Goal: Information Seeking & Learning: Learn about a topic

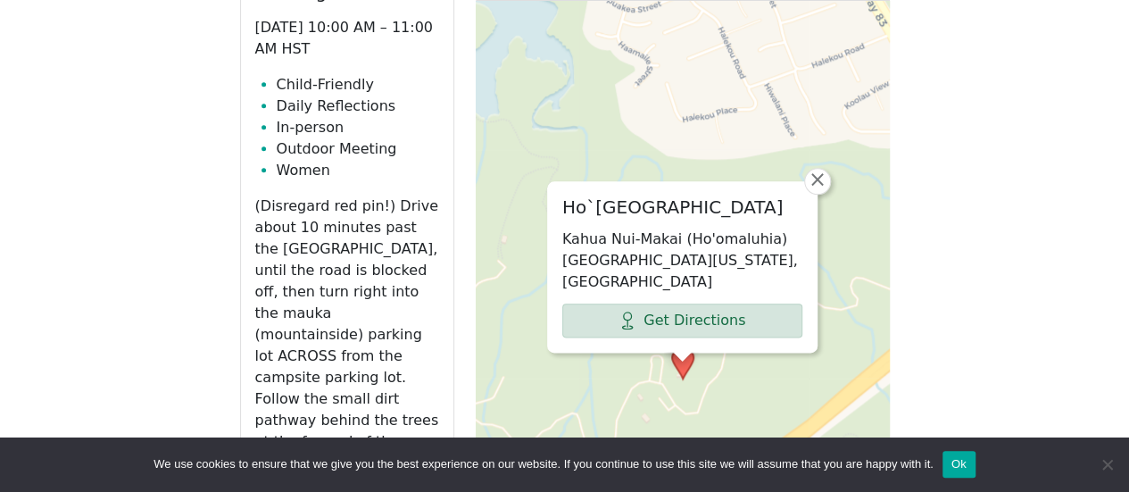
scroll to position [928, 0]
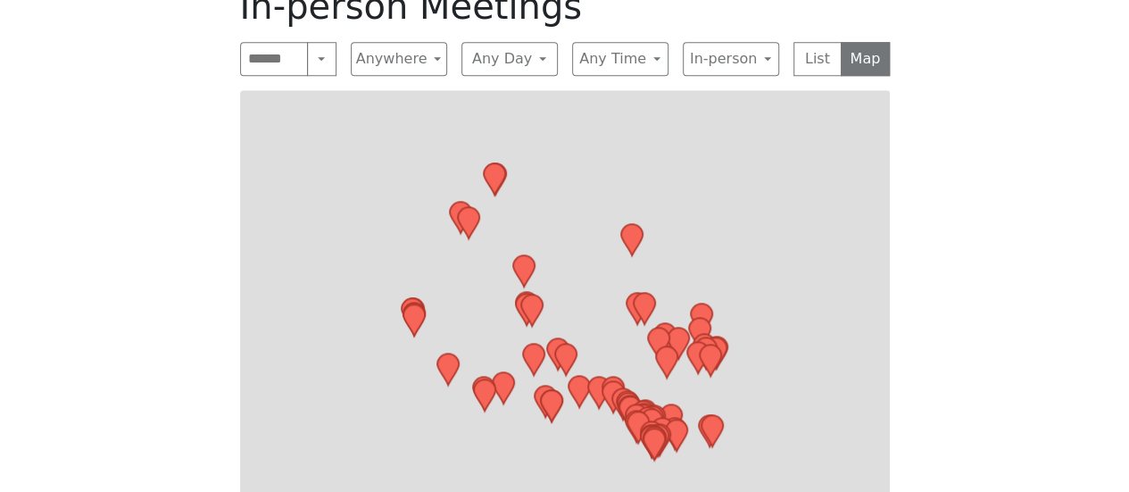
scroll to position [780, 0]
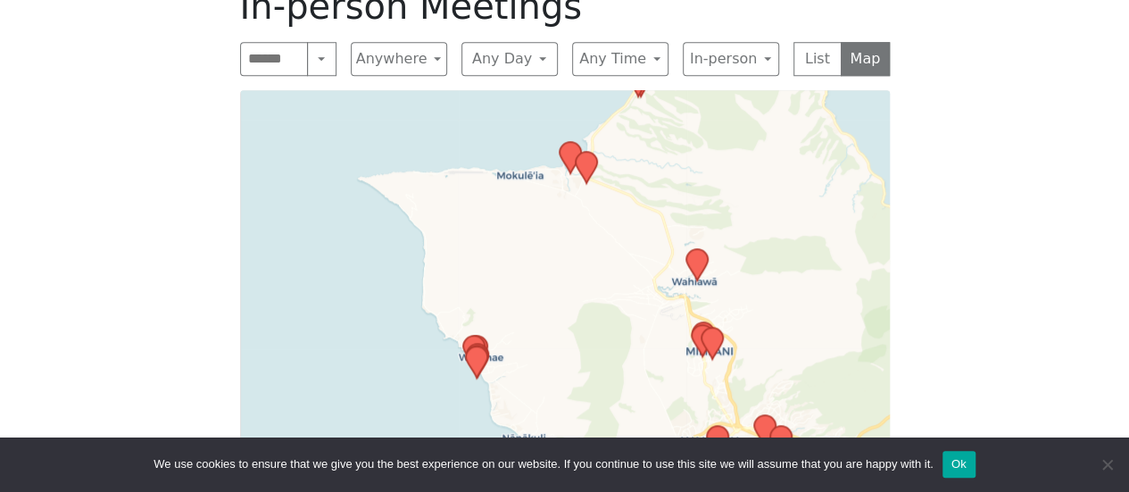
drag, startPoint x: 483, startPoint y: 336, endPoint x: 382, endPoint y: 128, distance: 231.0
click at [382, 129] on div "Leaflet | © OpenStreetMap contributors © CARTO" at bounding box center [564, 313] width 649 height 446
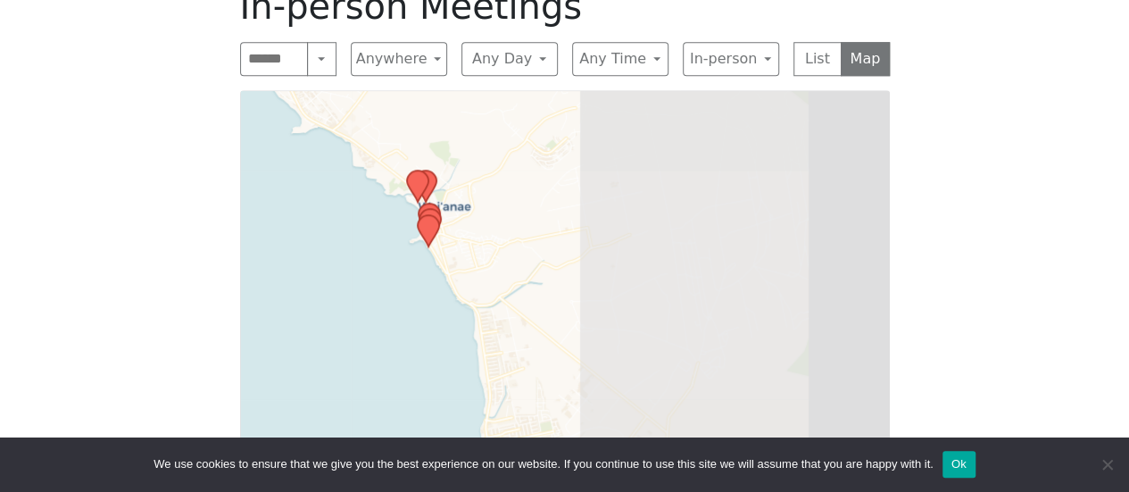
drag, startPoint x: 685, startPoint y: 219, endPoint x: 330, endPoint y: 268, distance: 358.4
click at [330, 268] on div "Leaflet | © OpenStreetMap contributors © CARTO" at bounding box center [564, 313] width 649 height 446
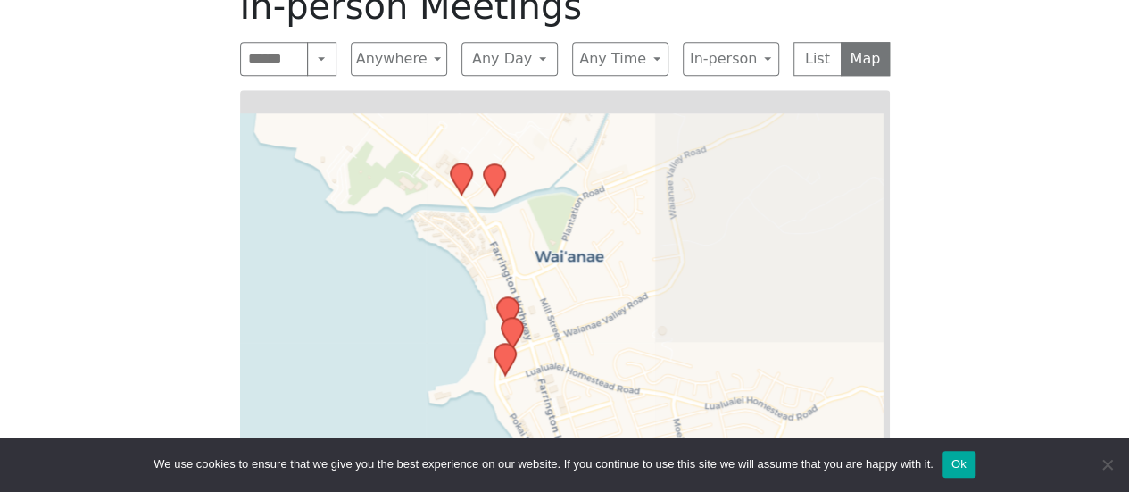
drag, startPoint x: 649, startPoint y: 197, endPoint x: 400, endPoint y: 435, distance: 345.2
click at [400, 435] on div "Leaflet | © OpenStreetMap contributors © CARTO" at bounding box center [564, 313] width 649 height 446
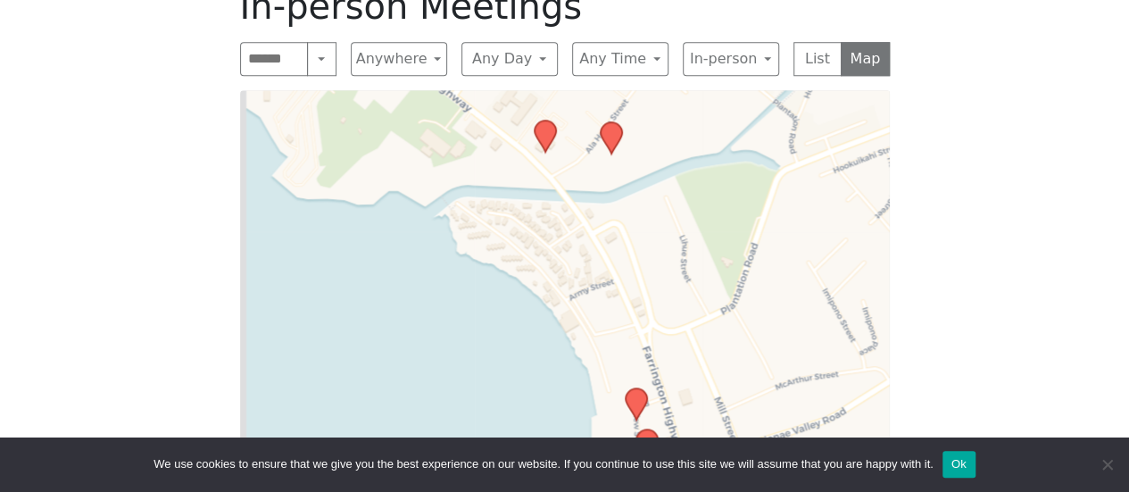
drag, startPoint x: 464, startPoint y: 276, endPoint x: 482, endPoint y: 408, distance: 133.2
click at [482, 408] on div "Leaflet | © OpenStreetMap contributors © CARTO" at bounding box center [564, 313] width 649 height 446
click at [612, 135] on icon at bounding box center [610, 137] width 21 height 31
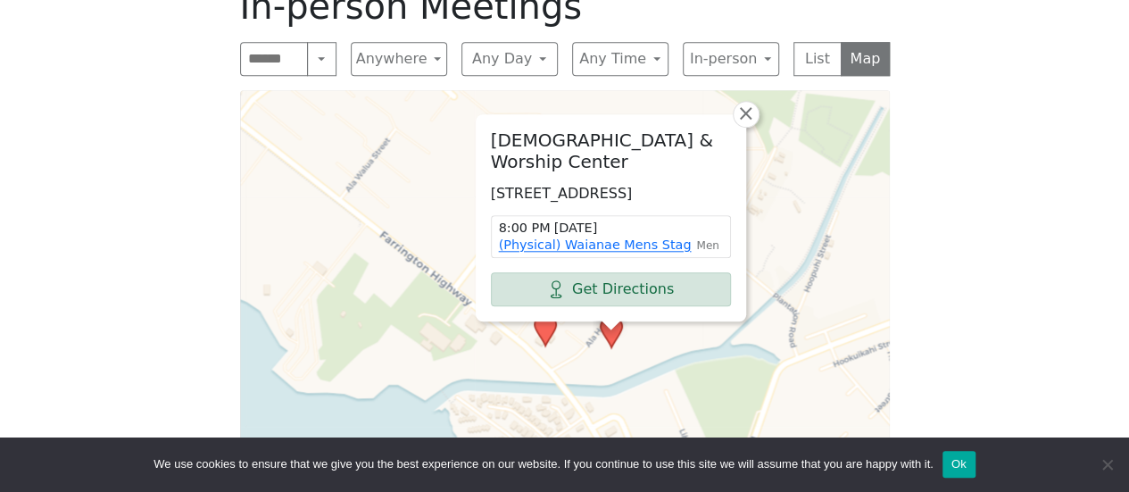
click at [548, 349] on div "[DEMOGRAPHIC_DATA] & Worship Center [STREET_ADDRESS] 8:00 PM [DATE] (Physical) …" at bounding box center [564, 313] width 649 height 446
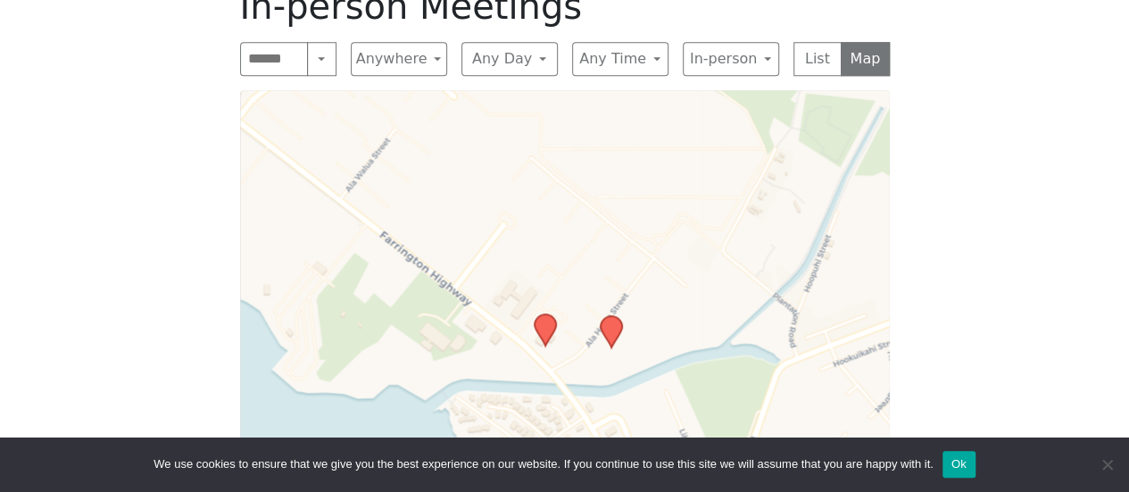
click at [550, 340] on icon at bounding box center [544, 330] width 23 height 34
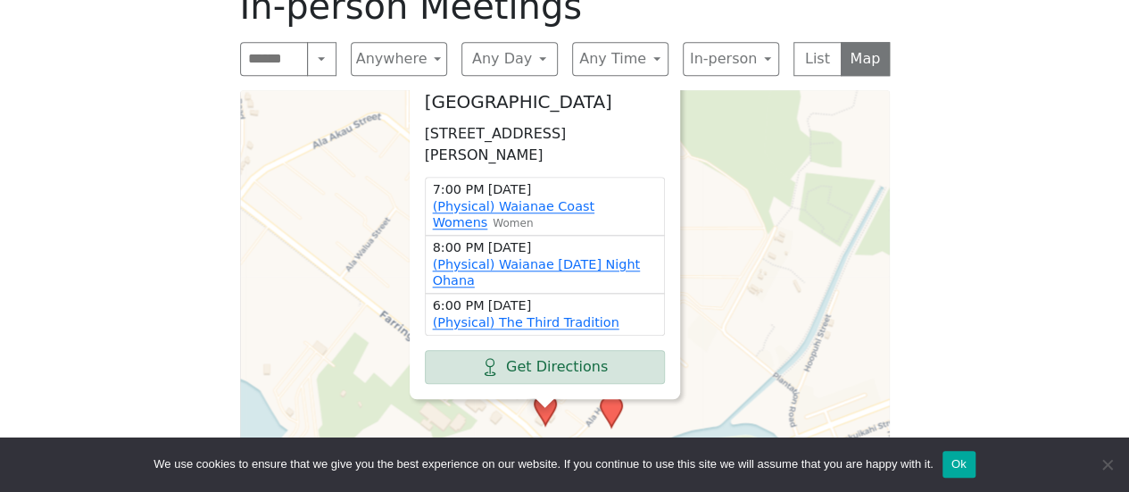
click at [675, 63] on span "×" at bounding box center [679, 52] width 18 height 21
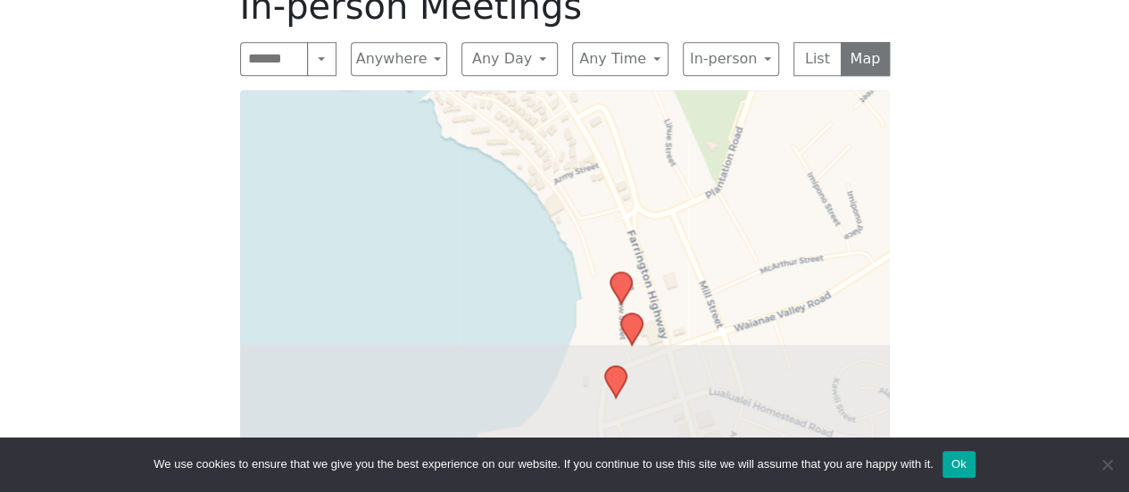
drag, startPoint x: 612, startPoint y: 278, endPoint x: 598, endPoint y: -108, distance: 386.6
click at [598, 0] on html "Skip to content Alcoholics Anonymous on [GEOGRAPHIC_DATA] Home Meetings Physica…" at bounding box center [564, 150] width 1129 height 1860
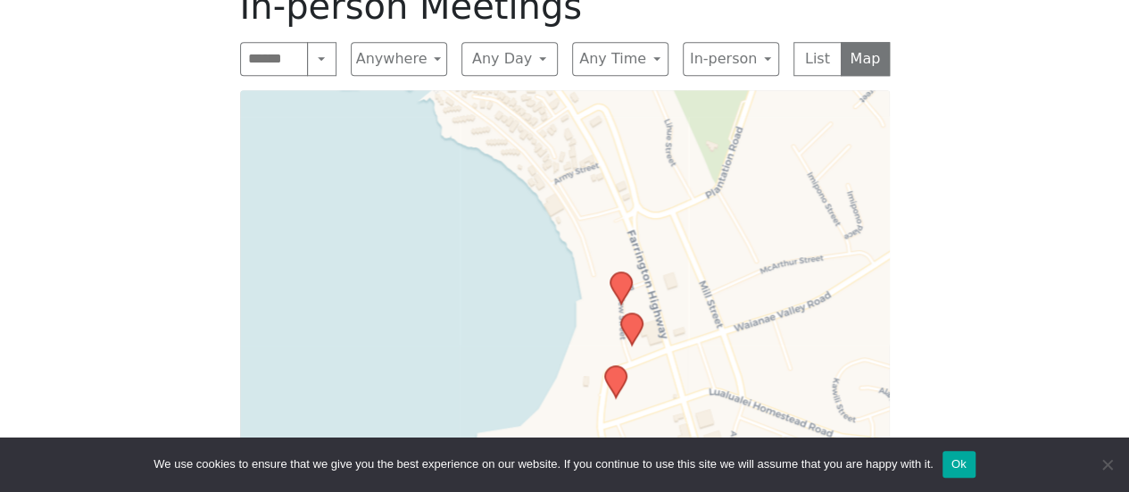
click at [620, 281] on icon at bounding box center [619, 287] width 21 height 31
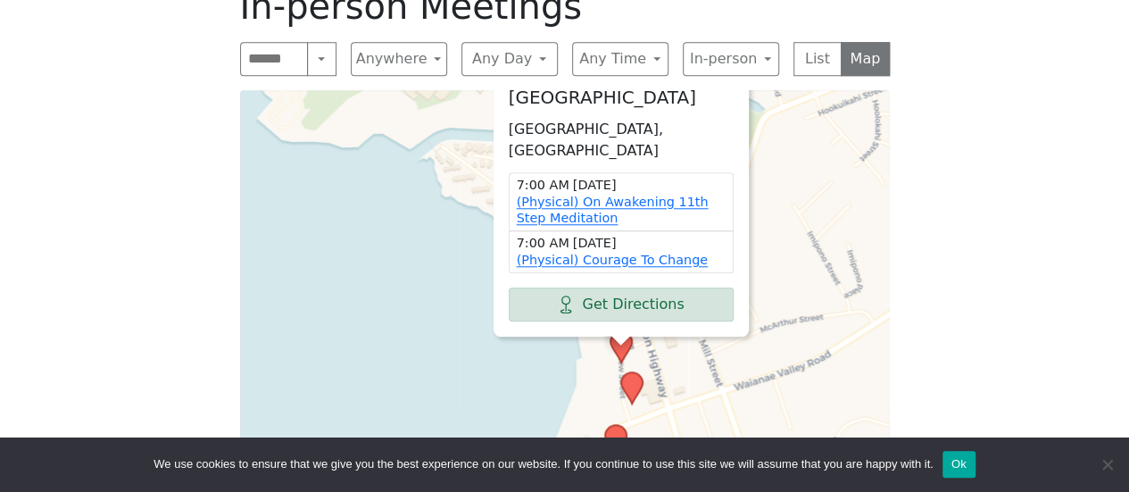
click at [748, 81] on span "×" at bounding box center [748, 70] width 18 height 21
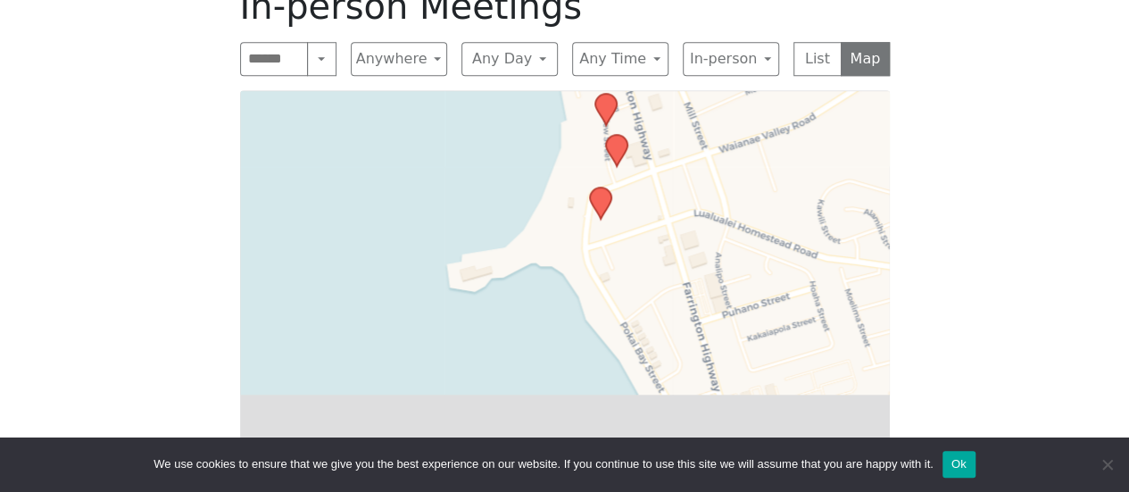
drag, startPoint x: 508, startPoint y: 367, endPoint x: 492, endPoint y: 129, distance: 237.8
click at [492, 129] on div "Leaflet | © OpenStreetMap contributors © CARTO" at bounding box center [564, 313] width 649 height 446
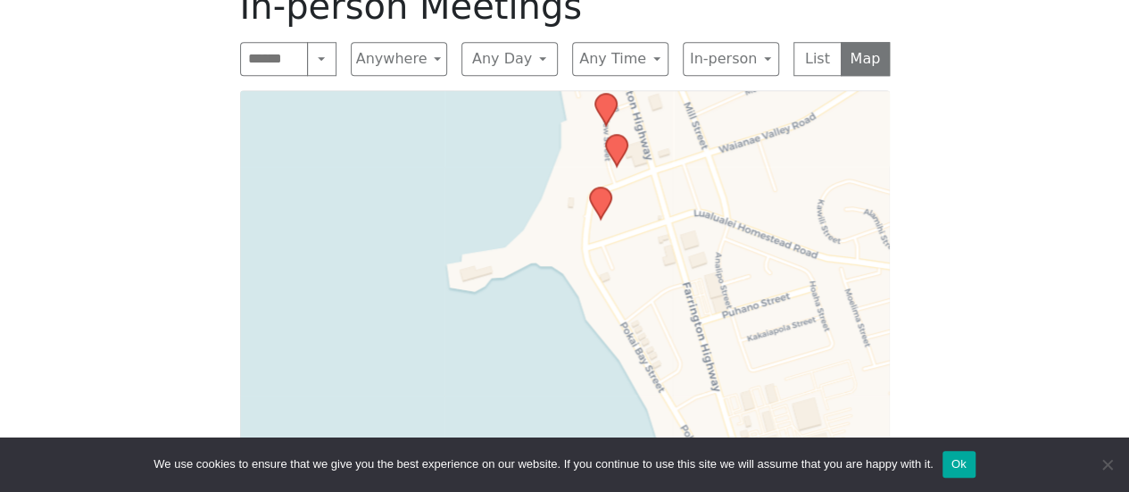
click at [623, 153] on icon at bounding box center [615, 150] width 21 height 31
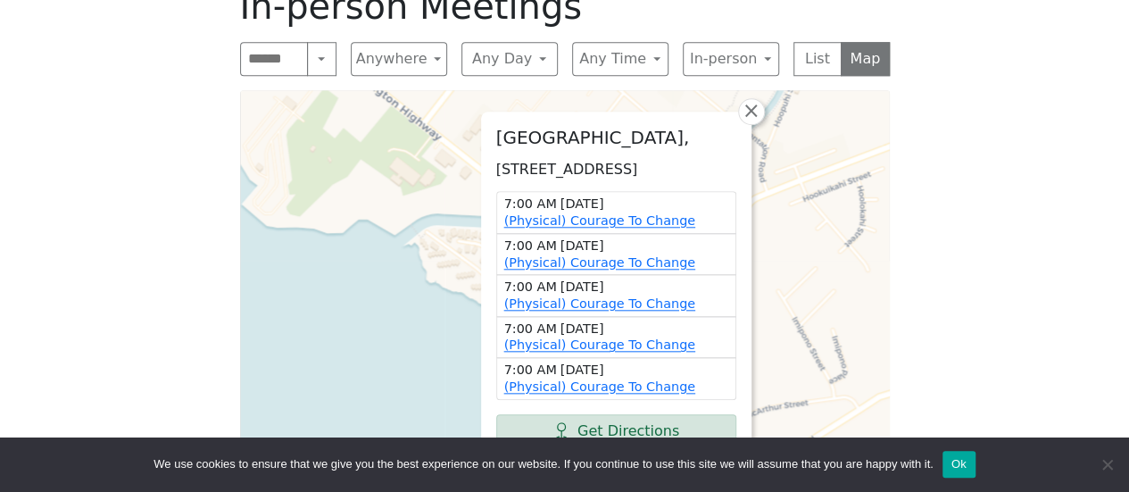
click at [890, 145] on div "In-person Meetings Search Near Location Near Me Anywhere Anywhere Cyberspace 67…" at bounding box center [565, 261] width 678 height 580
click at [748, 100] on span "×" at bounding box center [750, 110] width 18 height 21
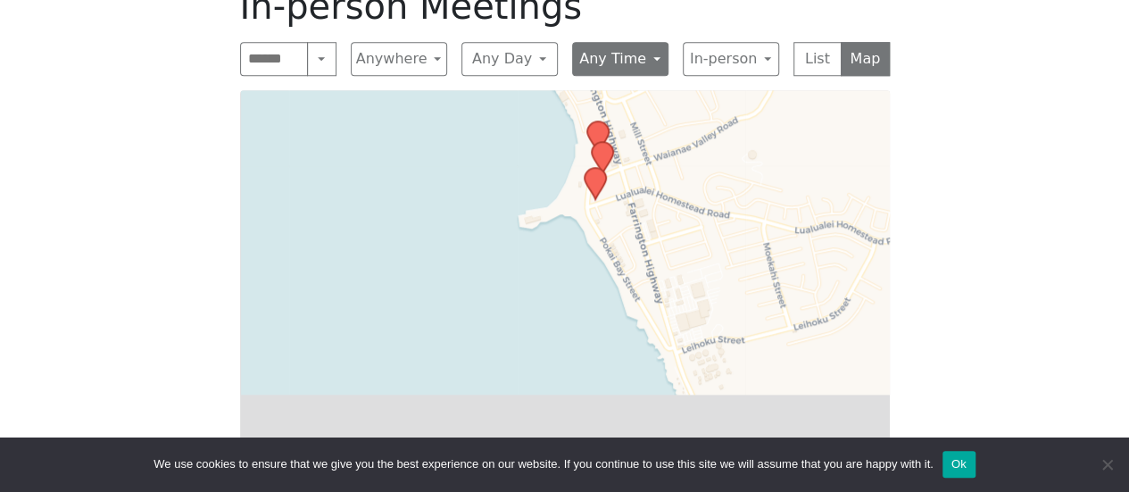
drag, startPoint x: 779, startPoint y: 387, endPoint x: 593, endPoint y: 49, distance: 385.7
click at [608, 84] on div "In-person Meetings Search Near Location Near Me Anywhere Anywhere Cyberspace 67…" at bounding box center [565, 261] width 678 height 580
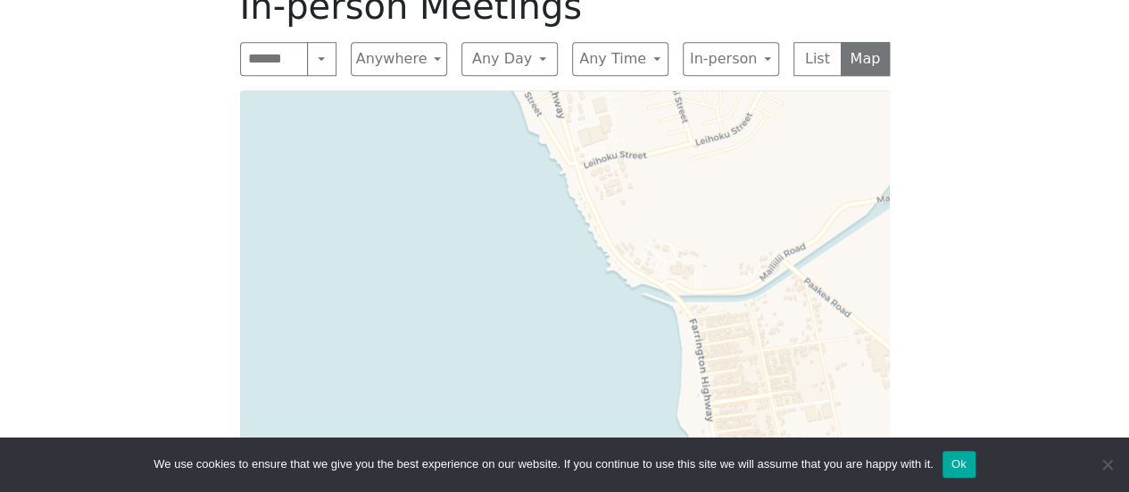
drag, startPoint x: 609, startPoint y: 174, endPoint x: 610, endPoint y: 190, distance: 16.1
click at [610, 190] on div "Leaflet | © OpenStreetMap contributors © CARTO" at bounding box center [564, 313] width 649 height 446
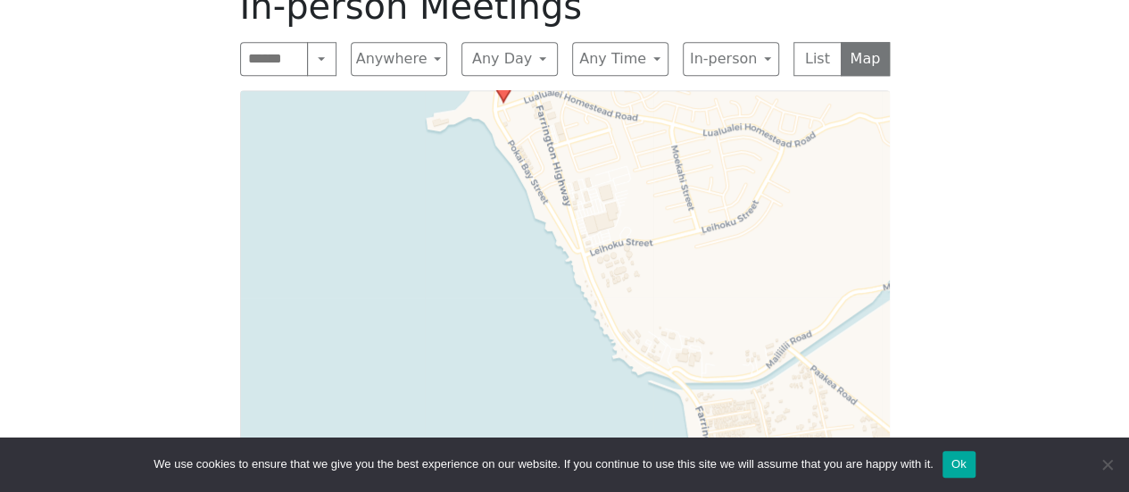
drag, startPoint x: 621, startPoint y: 277, endPoint x: 628, endPoint y: 358, distance: 81.5
click at [624, 328] on div "Leaflet | © OpenStreetMap contributors © CARTO" at bounding box center [564, 313] width 649 height 446
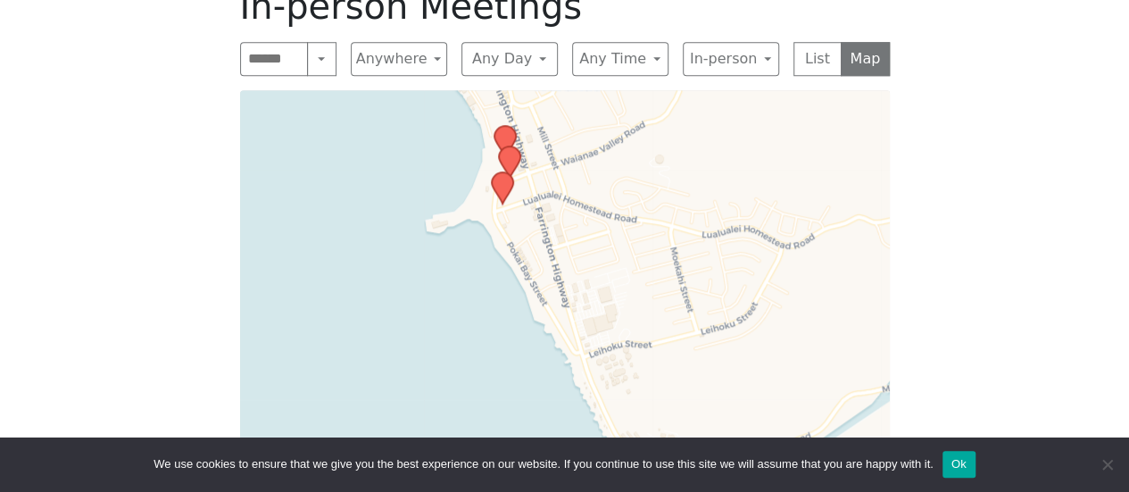
drag, startPoint x: 669, startPoint y: 112, endPoint x: 668, endPoint y: 212, distance: 100.8
click at [668, 212] on div "Leaflet | © OpenStreetMap contributors © CARTO" at bounding box center [564, 313] width 649 height 446
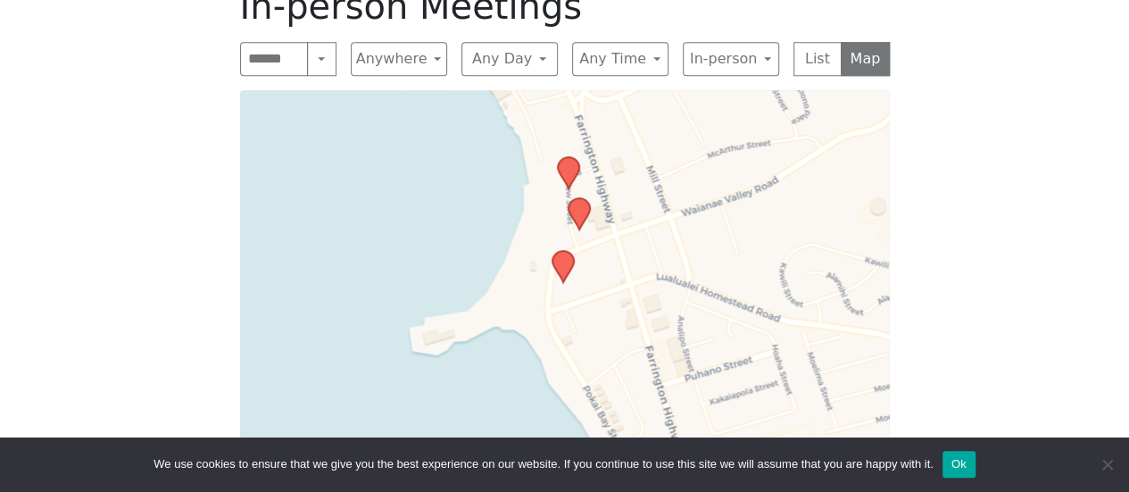
drag, startPoint x: 561, startPoint y: 181, endPoint x: 859, endPoint y: 285, distance: 315.7
click at [859, 285] on div "Leaflet | © OpenStreetMap contributors © CARTO" at bounding box center [564, 313] width 649 height 446
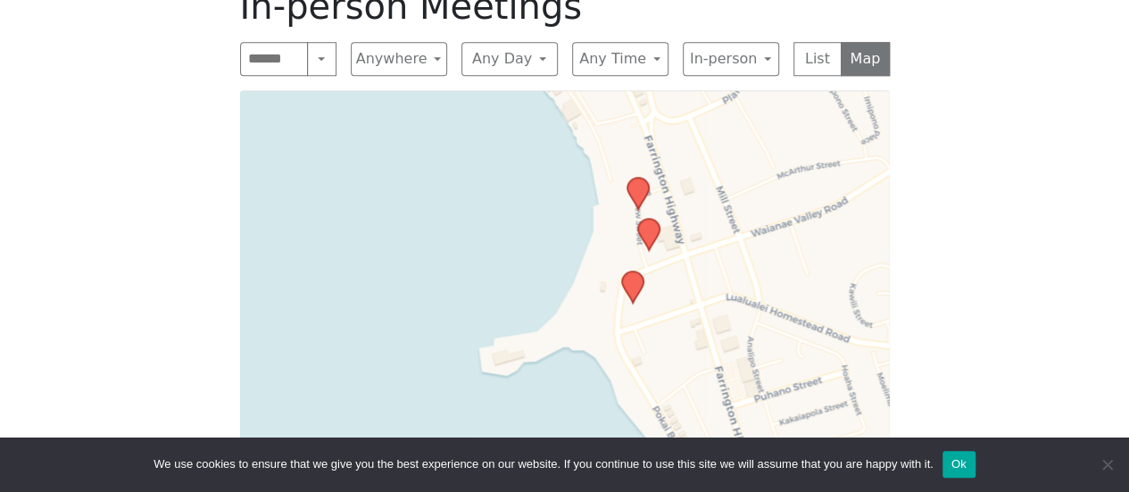
click at [637, 270] on icon at bounding box center [632, 287] width 23 height 34
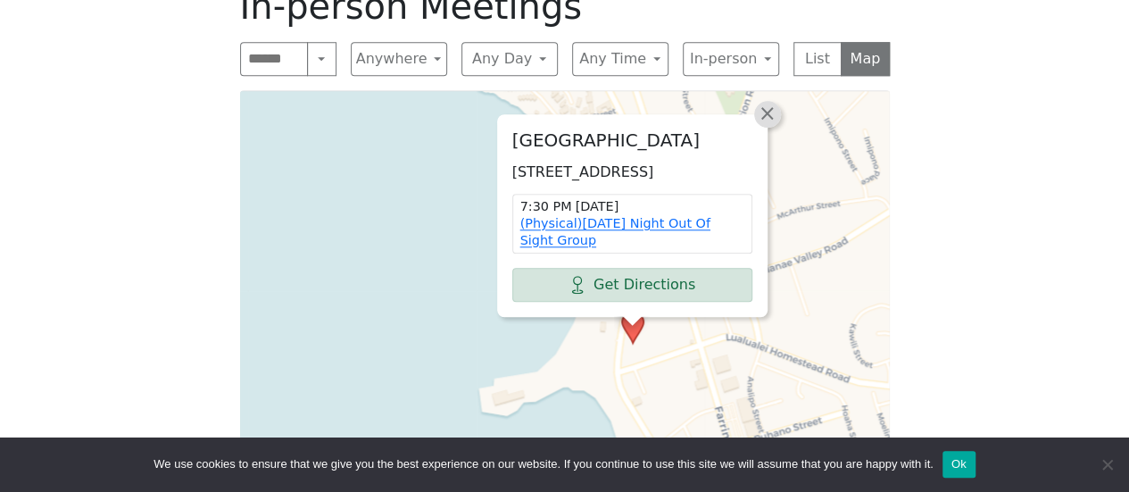
click at [769, 103] on span "×" at bounding box center [766, 113] width 18 height 21
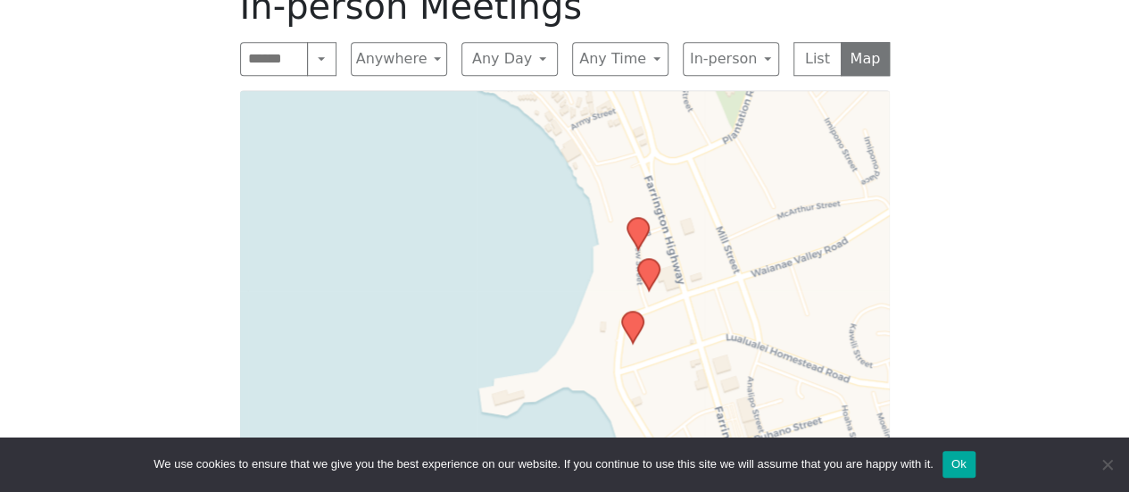
click at [663, 285] on div "Leaflet | © OpenStreetMap contributors © CARTO" at bounding box center [564, 313] width 649 height 446
click at [650, 265] on icon at bounding box center [647, 274] width 21 height 31
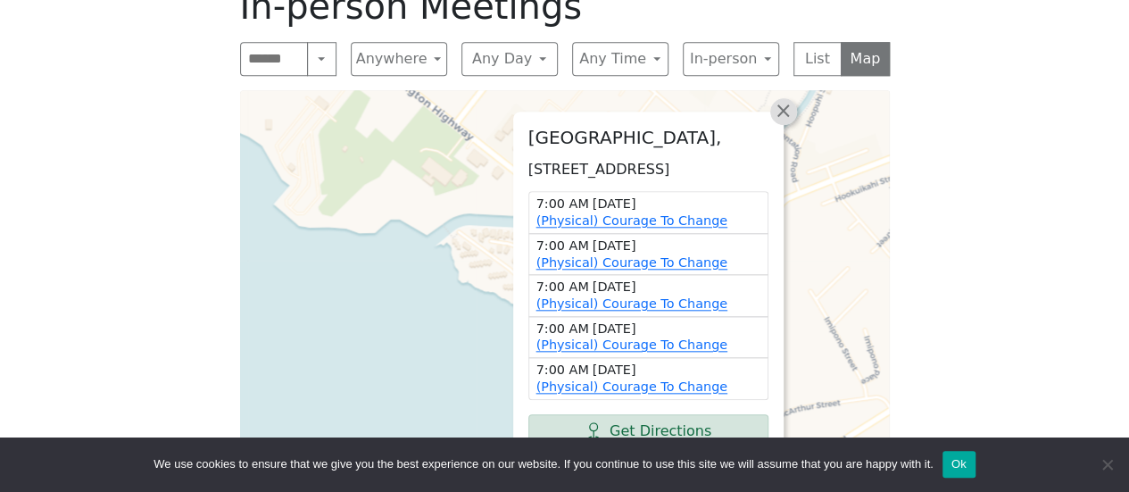
click at [790, 98] on link "×" at bounding box center [783, 111] width 27 height 27
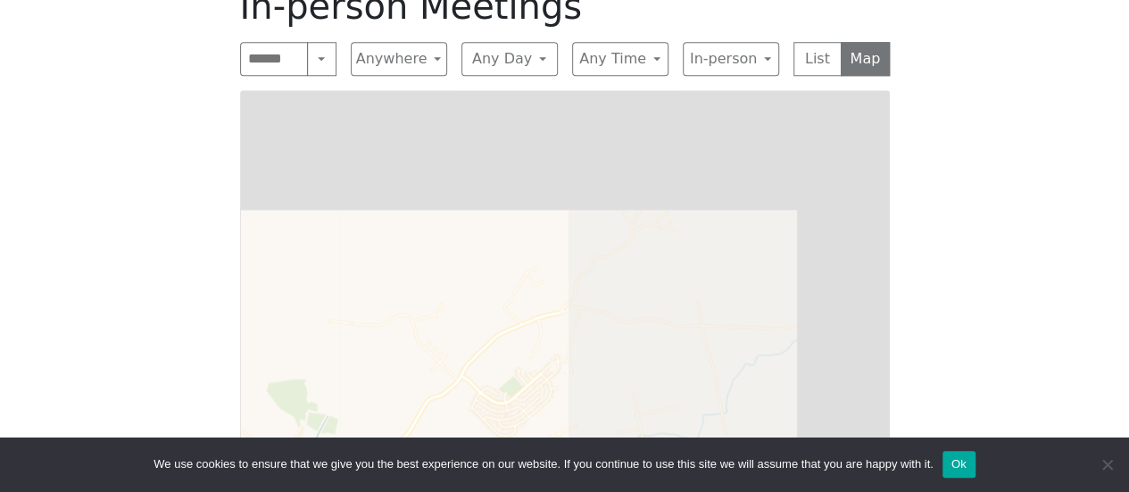
drag, startPoint x: 830, startPoint y: 202, endPoint x: 296, endPoint y: 472, distance: 598.1
click at [296, 472] on body "Skip to content Alcoholics Anonymous on [GEOGRAPHIC_DATA] Home Meetings Physica…" at bounding box center [564, 150] width 1129 height 1860
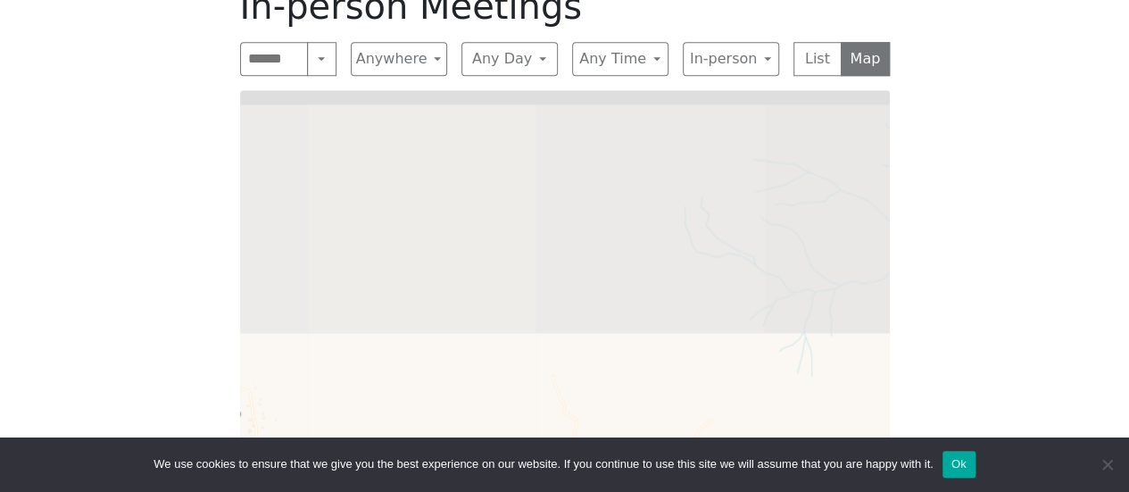
drag, startPoint x: 494, startPoint y: 176, endPoint x: 496, endPoint y: 533, distance: 357.8
click at [496, 491] on html "Skip to content Alcoholics Anonymous on [GEOGRAPHIC_DATA] Home Meetings Physica…" at bounding box center [564, 150] width 1129 height 1860
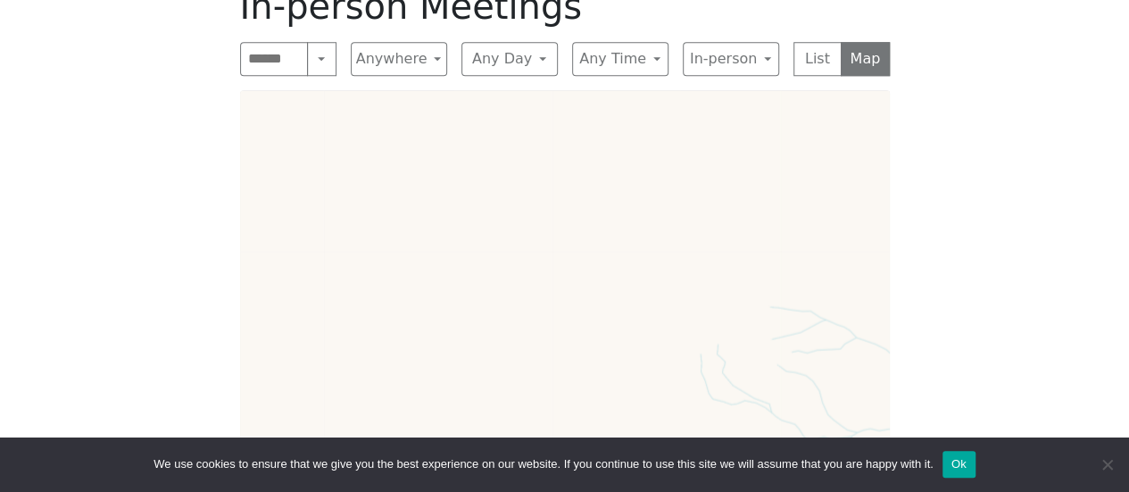
drag, startPoint x: 616, startPoint y: 240, endPoint x: 621, endPoint y: 427, distance: 187.4
click at [621, 427] on div "Leaflet | © OpenStreetMap contributors © CARTO" at bounding box center [564, 313] width 649 height 446
click at [881, 42] on button "Map" at bounding box center [864, 59] width 49 height 34
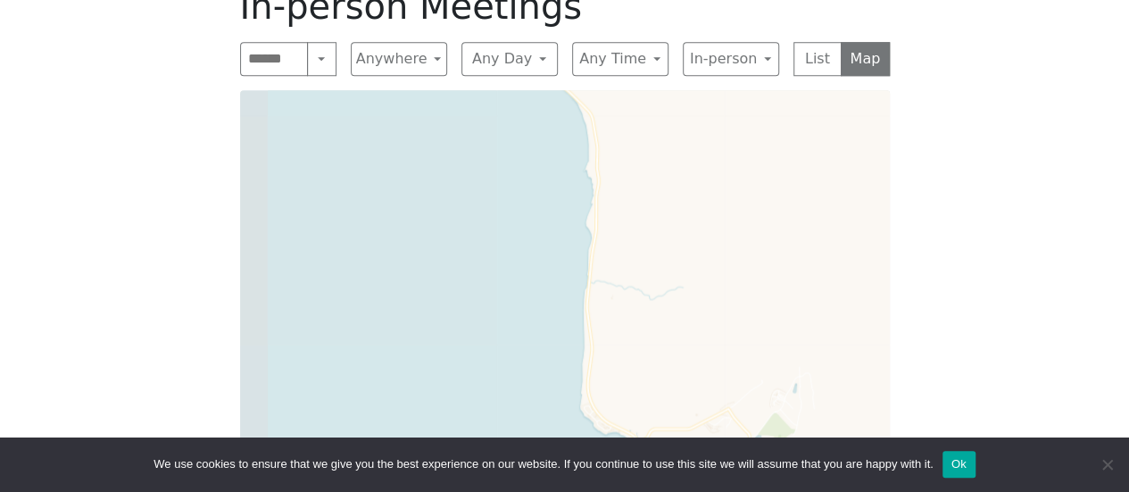
drag, startPoint x: 414, startPoint y: 231, endPoint x: 744, endPoint y: 228, distance: 330.1
click at [744, 228] on div "Leaflet | © OpenStreetMap contributors © CARTO" at bounding box center [564, 313] width 649 height 446
click at [782, 233] on div "Leaflet | © OpenStreetMap contributors © CARTO" at bounding box center [564, 313] width 649 height 446
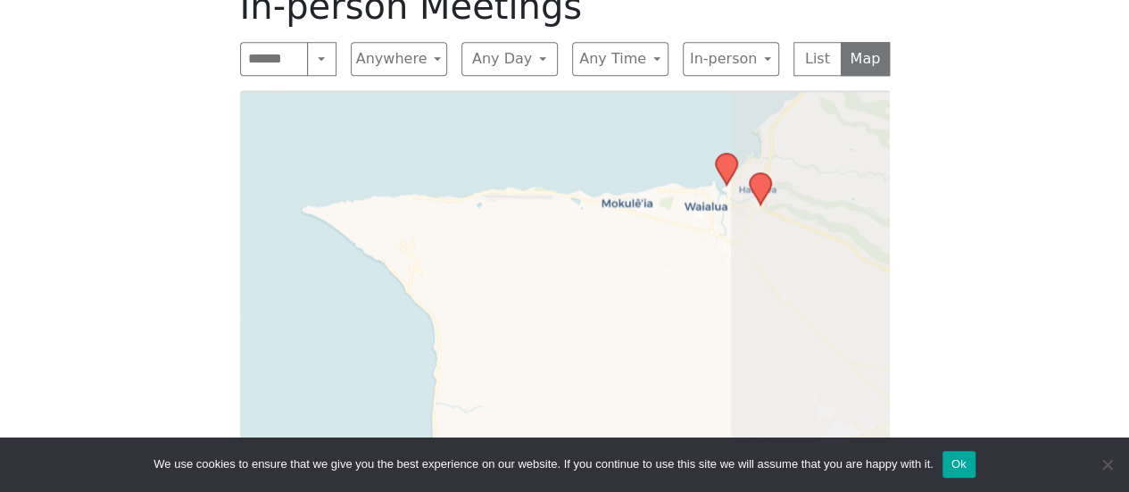
drag, startPoint x: 792, startPoint y: 201, endPoint x: 538, endPoint y: 345, distance: 292.5
click at [538, 345] on div "Leaflet | © OpenStreetMap contributors © CARTO" at bounding box center [564, 313] width 649 height 446
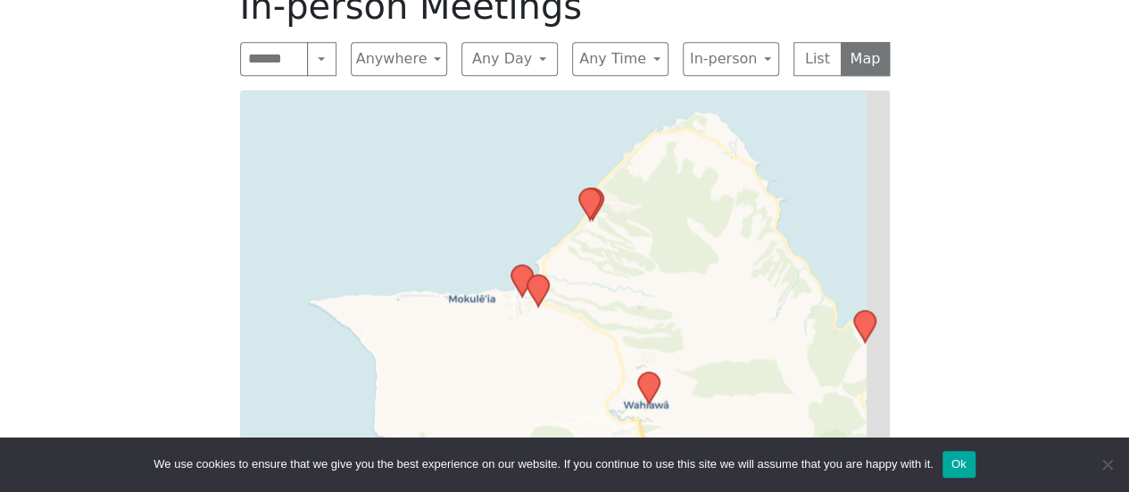
drag, startPoint x: 871, startPoint y: 261, endPoint x: 662, endPoint y: 312, distance: 214.9
click at [662, 312] on div "Leaflet | © OpenStreetMap contributors © CARTO" at bounding box center [564, 313] width 649 height 446
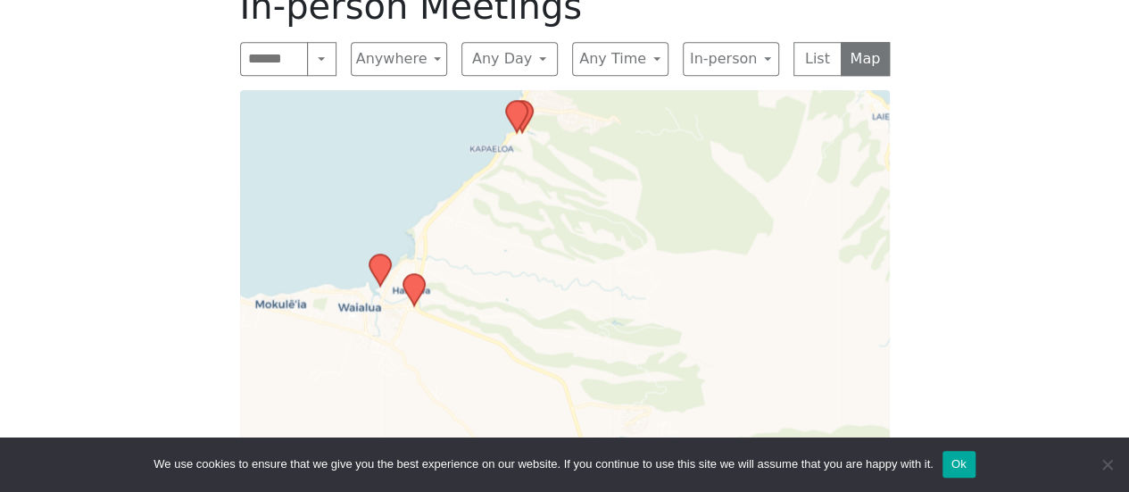
click at [523, 128] on icon at bounding box center [516, 117] width 23 height 34
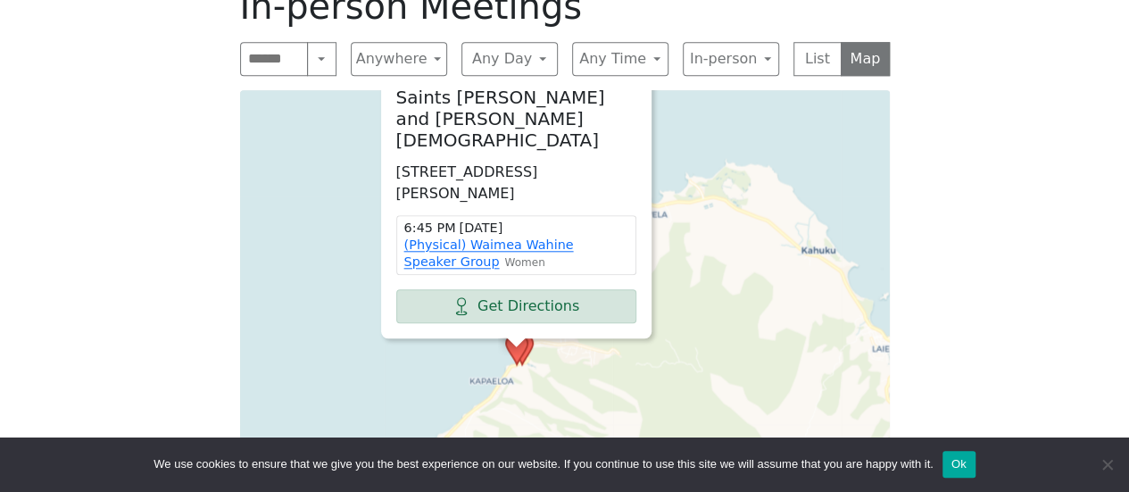
click at [655, 81] on span "×" at bounding box center [650, 70] width 18 height 21
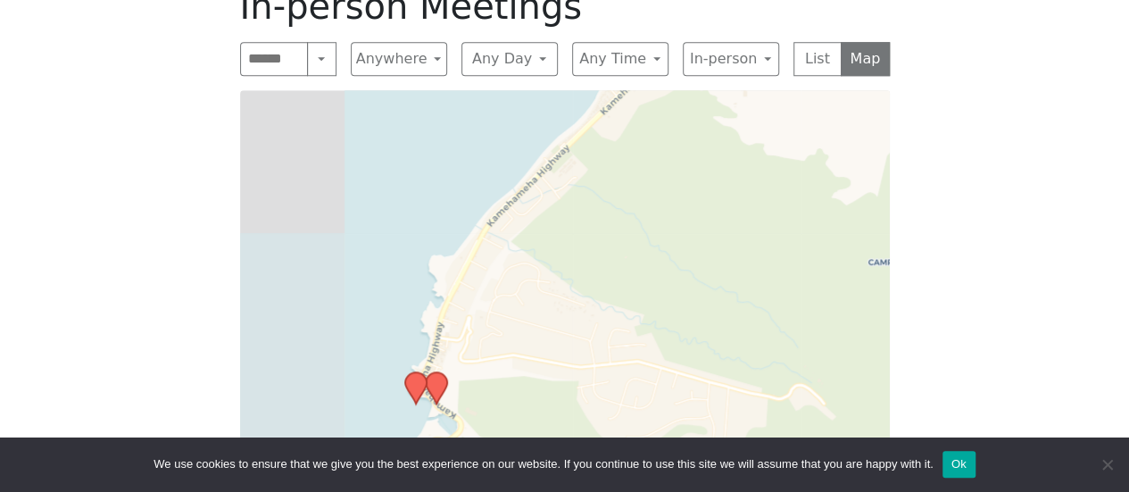
drag, startPoint x: 580, startPoint y: 304, endPoint x: 906, endPoint y: 67, distance: 403.6
click at [904, 69] on div "Forever Young by the Beach (Fridays, 7pm) will not meet on [DATE]. Freedom from…" at bounding box center [564, 145] width 1016 height 853
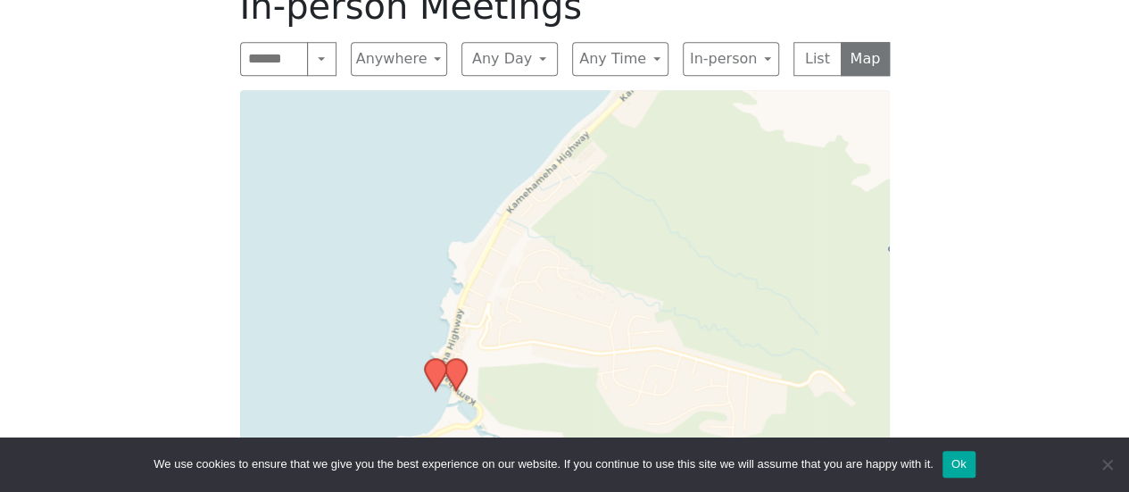
click at [467, 381] on div "Leaflet | © OpenStreetMap contributors © CARTO" at bounding box center [564, 313] width 649 height 446
click at [457, 368] on icon at bounding box center [454, 374] width 21 height 31
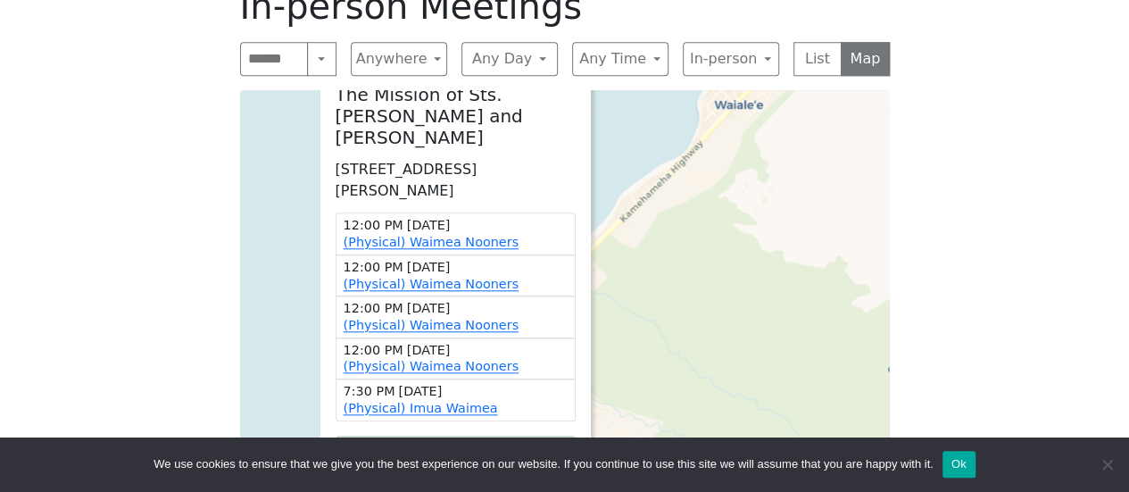
click at [596, 107] on div "The Mission of Sts. [PERSON_NAME] and [PERSON_NAME] 59-[STREET_ADDRESS][PERSON_…" at bounding box center [564, 313] width 649 height 446
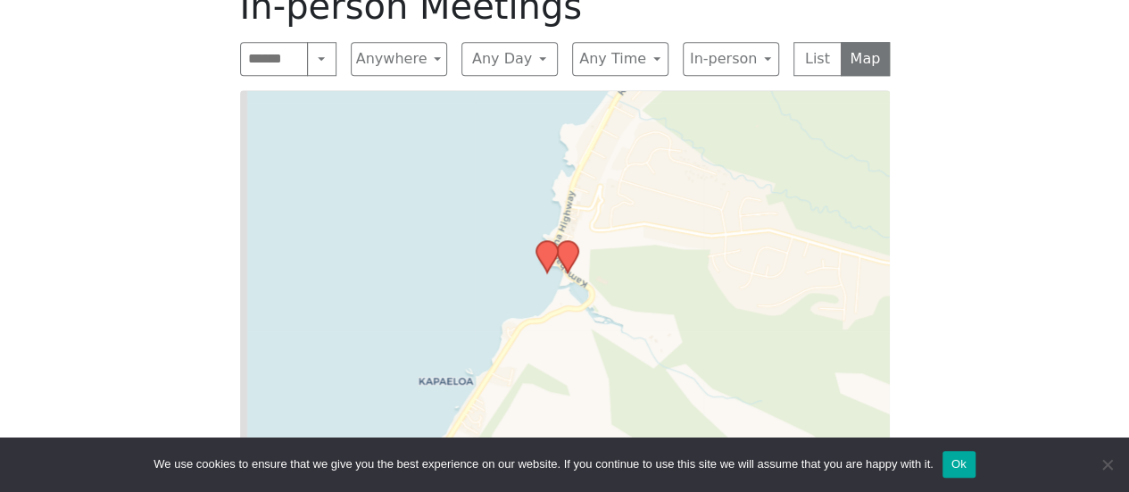
drag, startPoint x: 578, startPoint y: 285, endPoint x: 702, endPoint y: 14, distance: 298.2
click at [702, 14] on div "In-person Meetings Search Near Location Near Me Anywhere Anywhere Cyberspace 67…" at bounding box center [565, 261] width 678 height 580
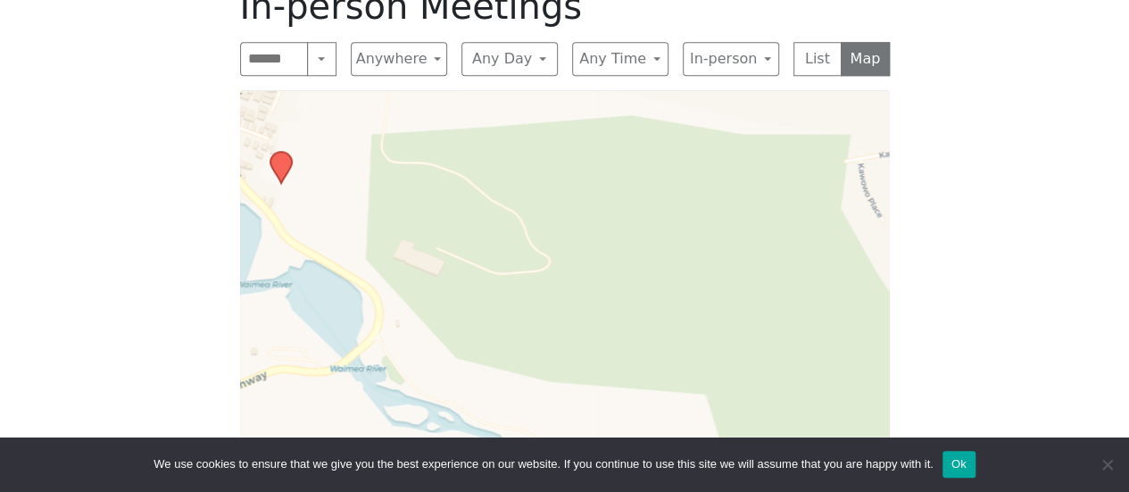
drag, startPoint x: 488, startPoint y: 215, endPoint x: 690, endPoint y: 317, distance: 225.8
click at [689, 317] on div "Leaflet | © OpenStreetMap contributors © CARTO" at bounding box center [564, 313] width 649 height 446
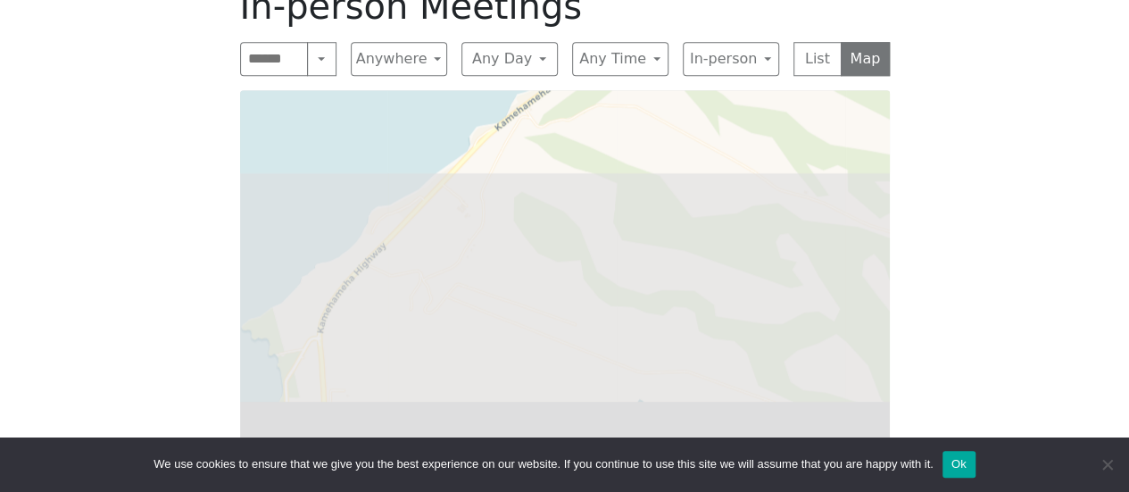
drag, startPoint x: 712, startPoint y: 343, endPoint x: 798, endPoint y: -108, distance: 459.5
click at [798, 0] on html "Skip to content Alcoholics Anonymous on [GEOGRAPHIC_DATA] Home Meetings Physica…" at bounding box center [564, 150] width 1129 height 1860
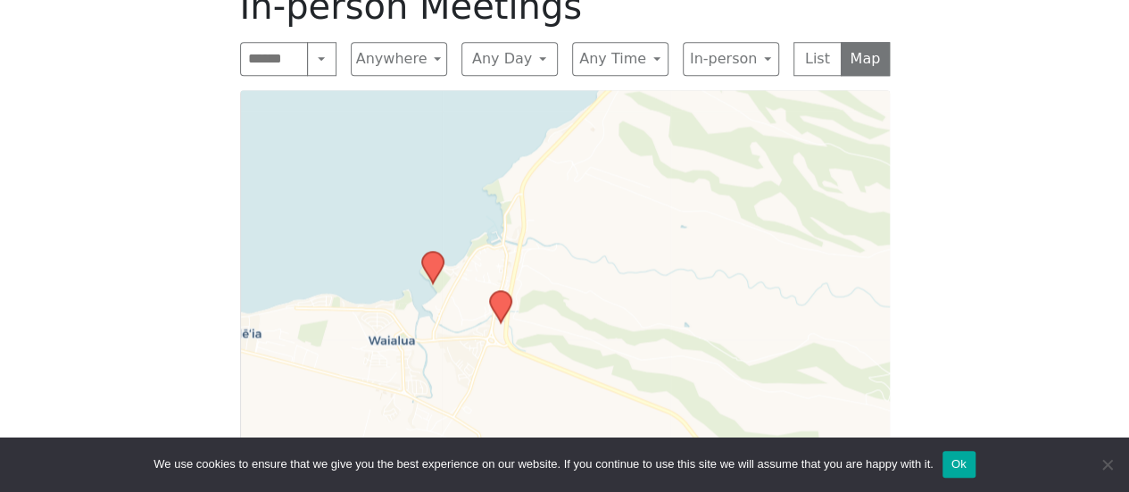
click at [426, 269] on icon at bounding box center [431, 267] width 21 height 31
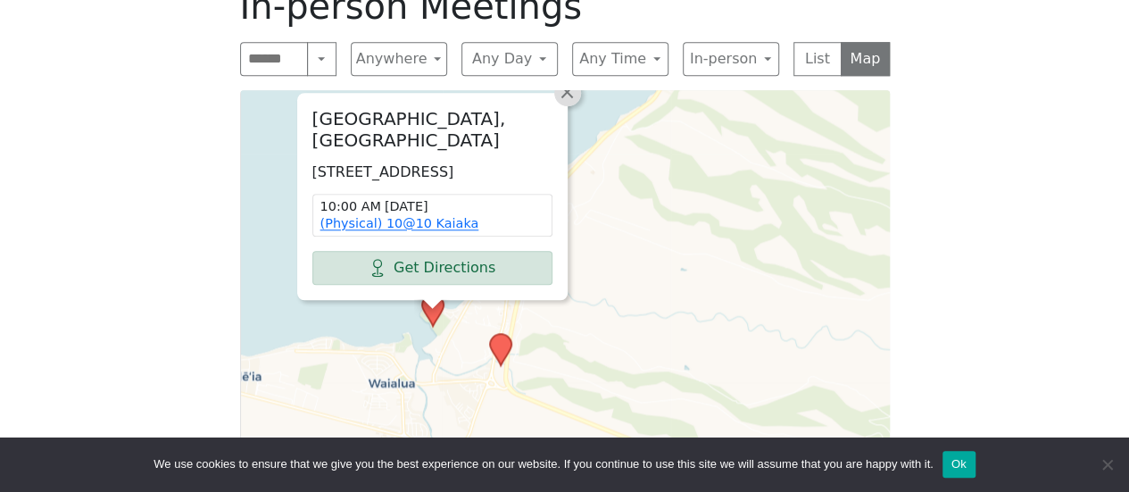
click at [567, 100] on span "×" at bounding box center [567, 91] width 18 height 21
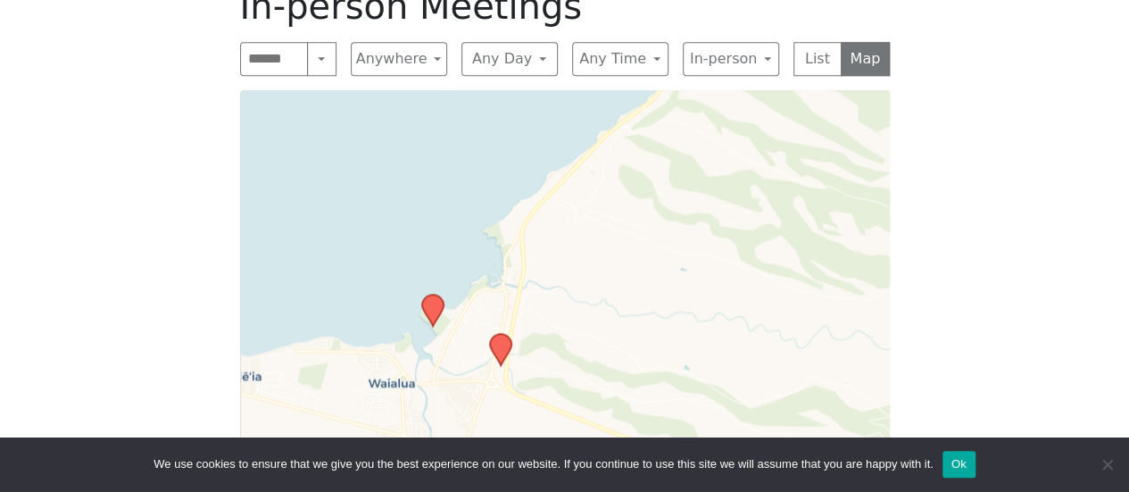
click at [509, 347] on icon at bounding box center [499, 349] width 21 height 31
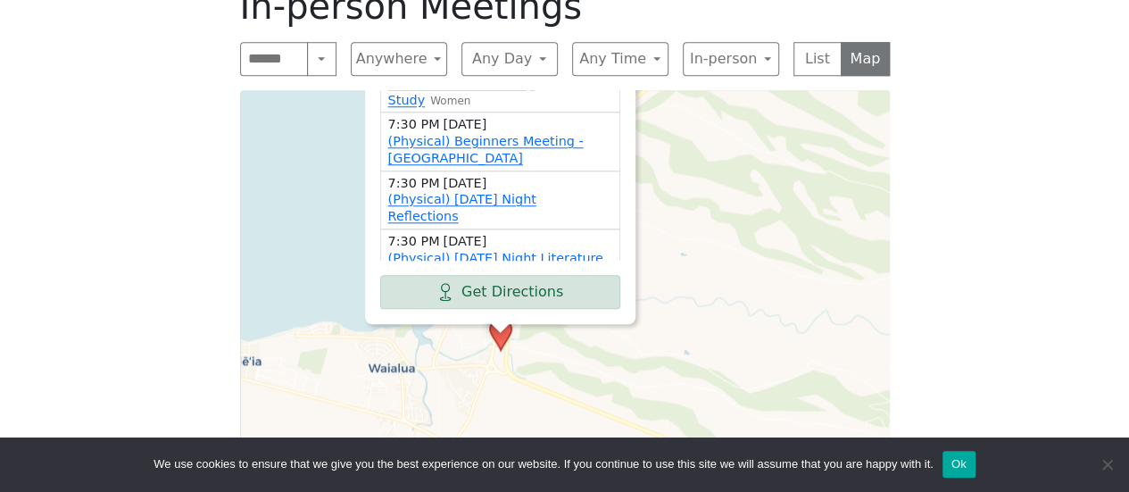
drag, startPoint x: 724, startPoint y: 345, endPoint x: 724, endPoint y: 165, distance: 180.2
click at [724, 166] on div "Waialua Community Association Cottages [STREET_ADDRESS][PERSON_NAME] 6:00 PM [D…" at bounding box center [564, 313] width 649 height 446
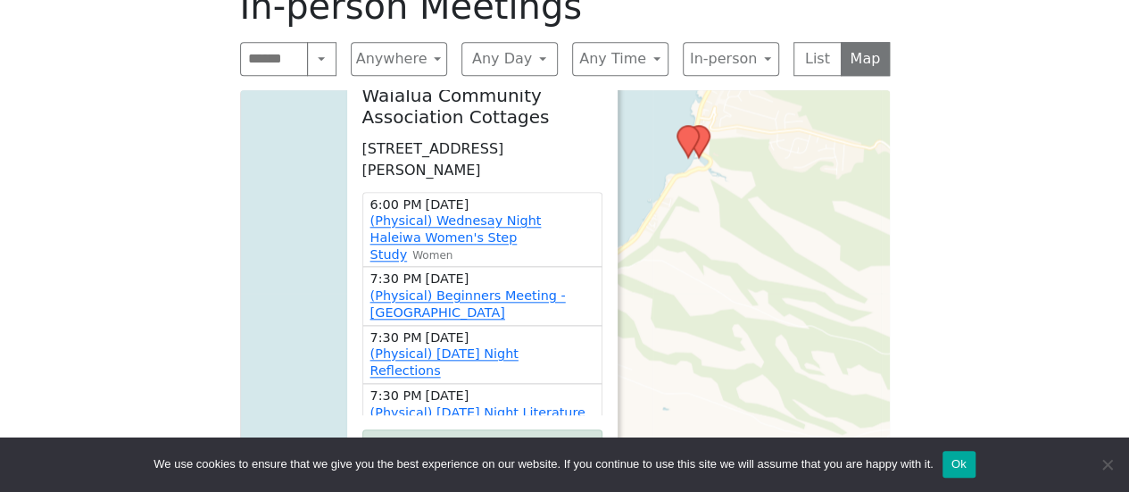
drag, startPoint x: 730, startPoint y: 178, endPoint x: 712, endPoint y: 335, distance: 158.0
click at [712, 335] on div "Waialua Community Association Cottages [STREET_ADDRESS][PERSON_NAME] 6:00 PM [D…" at bounding box center [564, 313] width 649 height 446
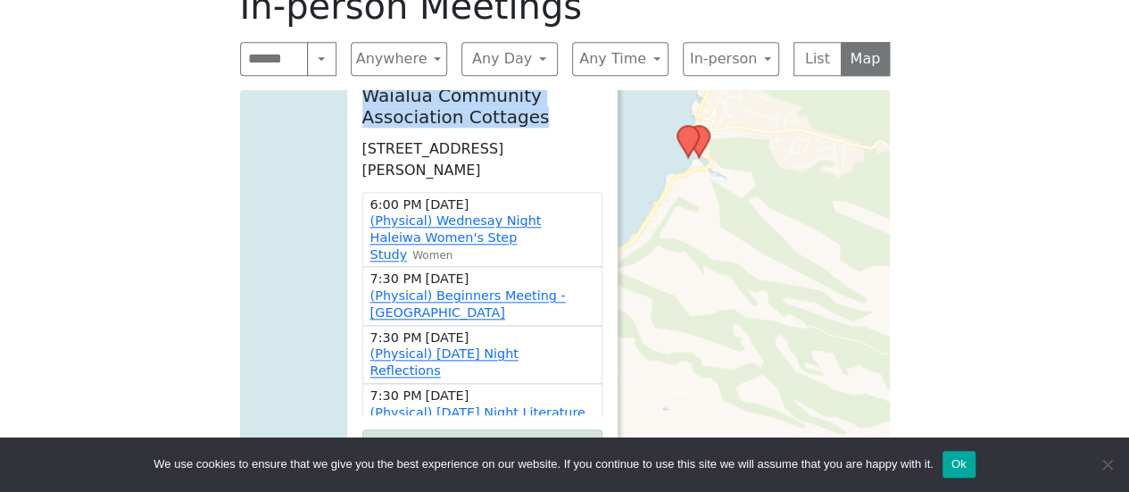
drag, startPoint x: 531, startPoint y: 112, endPoint x: 347, endPoint y: 101, distance: 184.1
click at [348, 101] on div "Waialua Community Association Cottages [STREET_ADDRESS][PERSON_NAME] 6:00 PM [D…" at bounding box center [482, 273] width 269 height 407
copy h2 "Waialua Community Association Cottages"
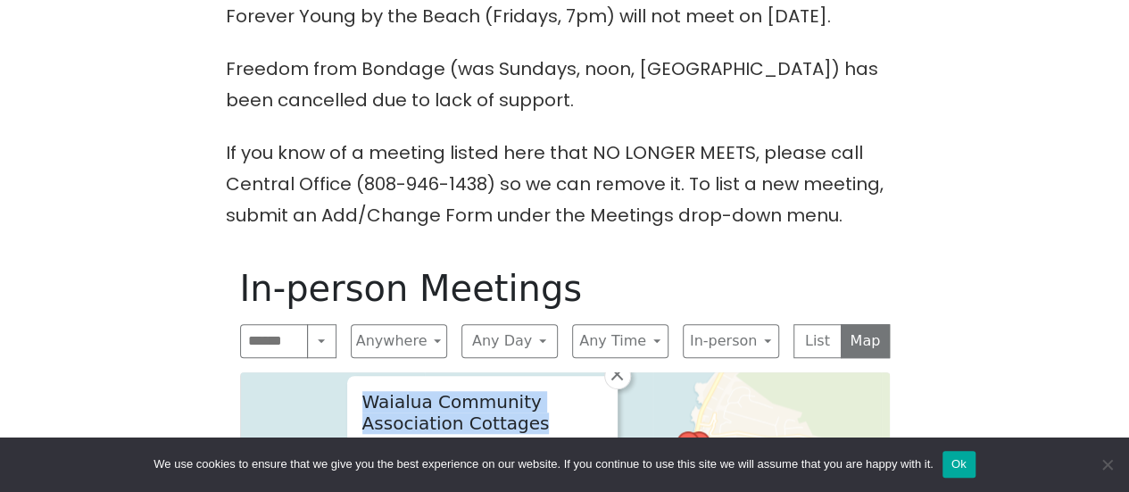
scroll to position [691, 0]
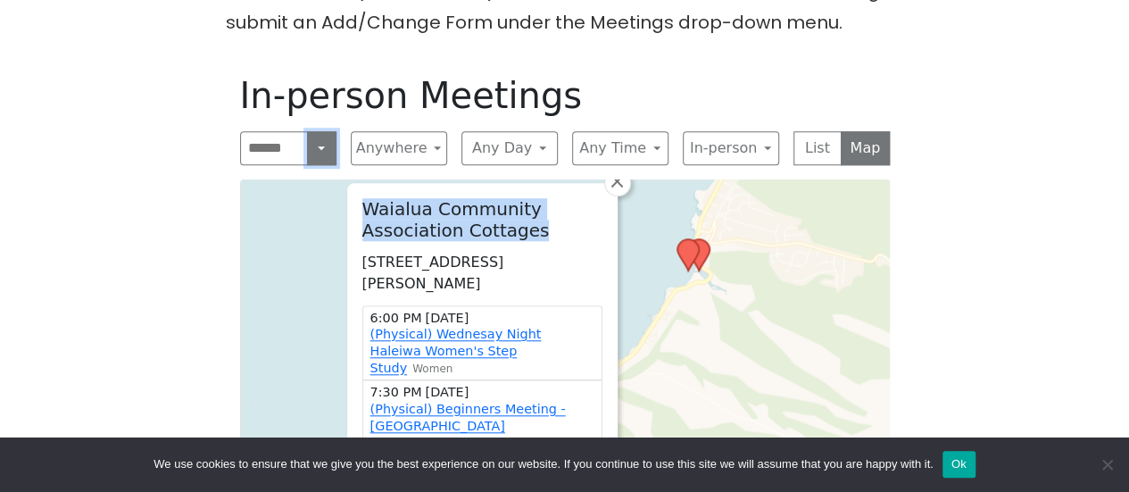
click at [320, 152] on button "Search" at bounding box center [321, 148] width 29 height 34
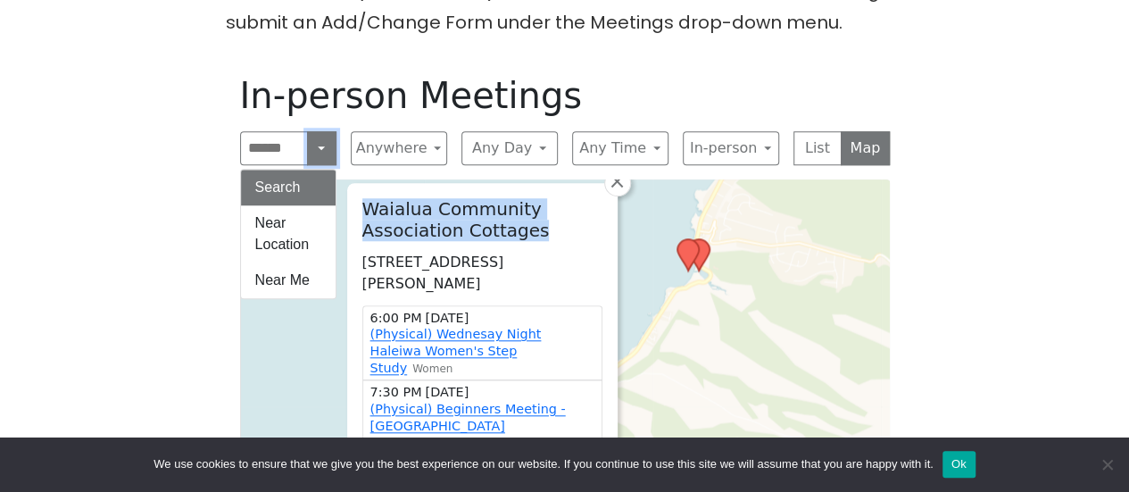
click at [320, 152] on button "Search" at bounding box center [321, 148] width 29 height 34
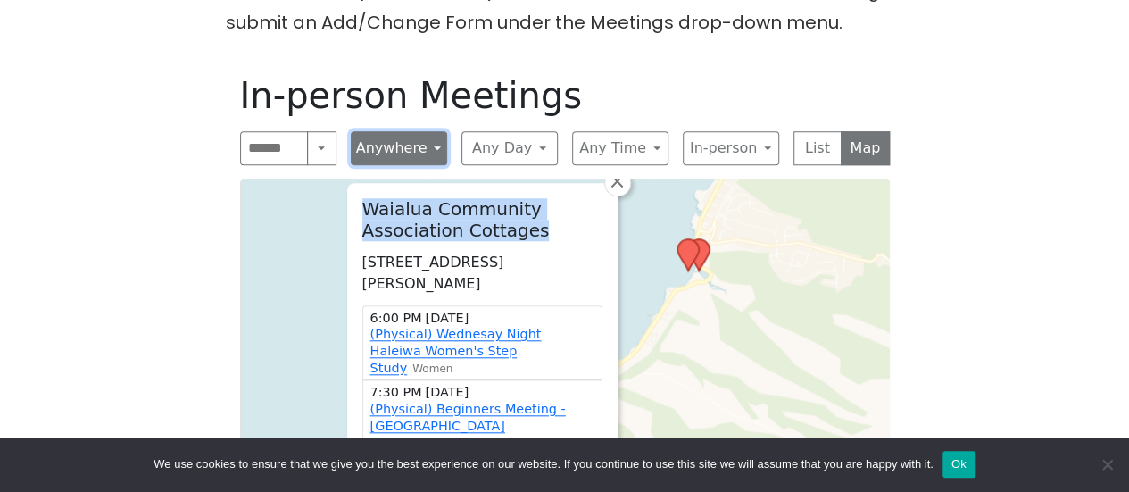
click at [400, 150] on button "Anywhere" at bounding box center [399, 148] width 96 height 34
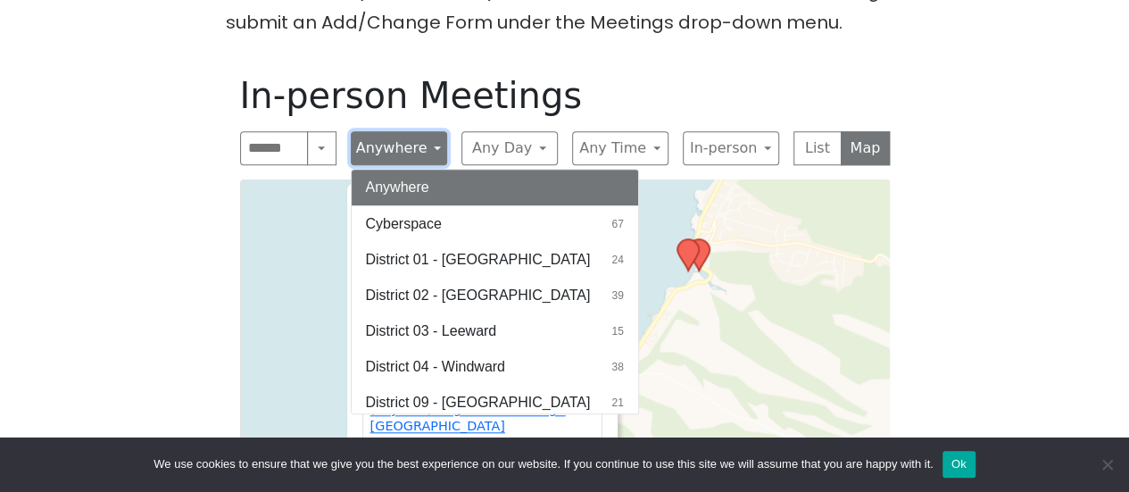
click at [401, 149] on button "Anywhere" at bounding box center [399, 148] width 96 height 34
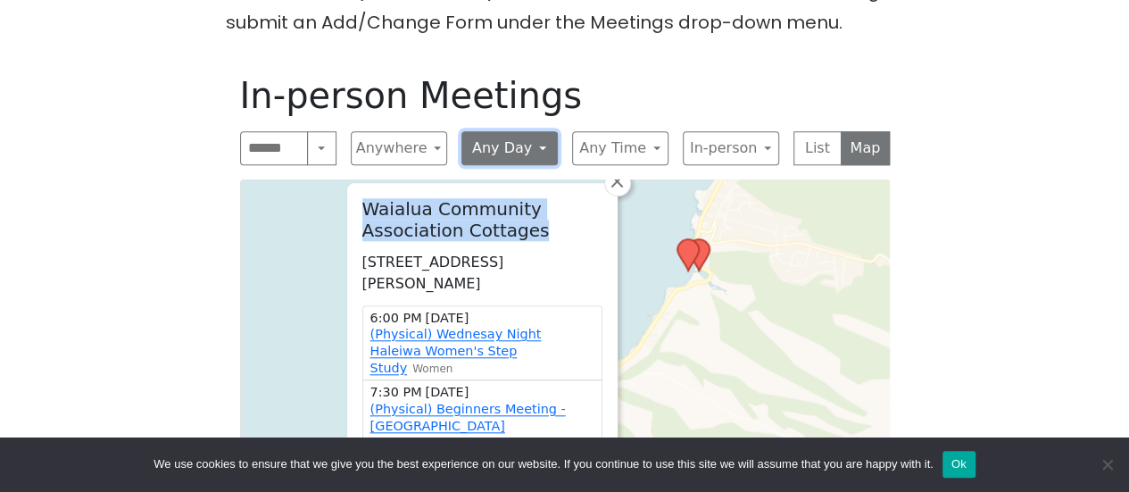
click at [517, 146] on button "Any Day" at bounding box center [509, 148] width 96 height 34
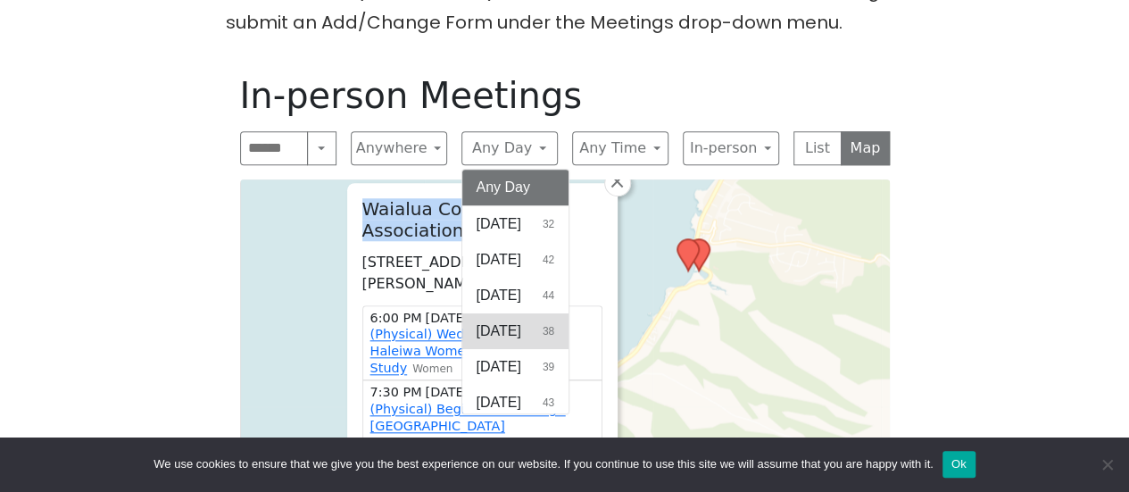
click at [521, 320] on span "[DATE]" at bounding box center [498, 330] width 45 height 21
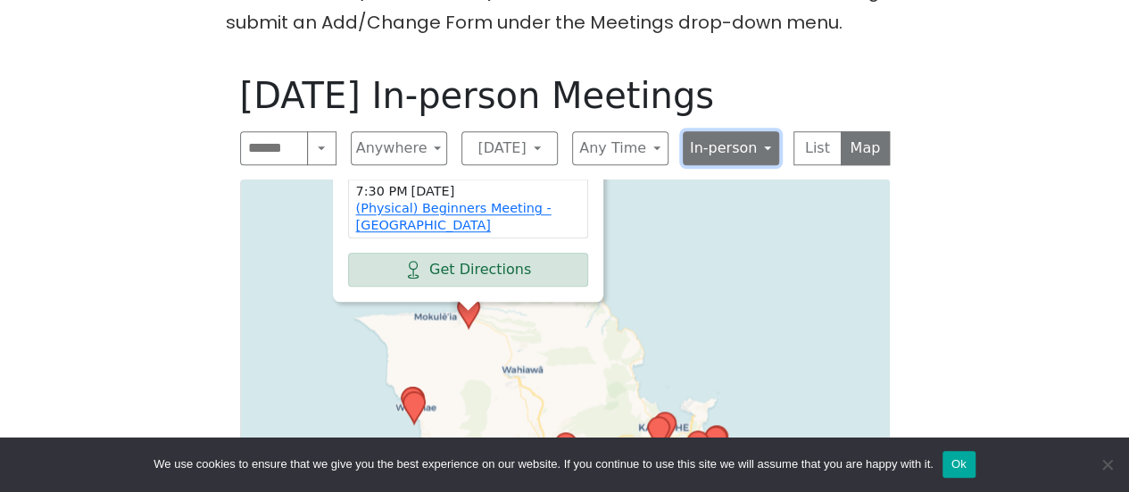
click at [735, 141] on button "In-person" at bounding box center [730, 148] width 96 height 34
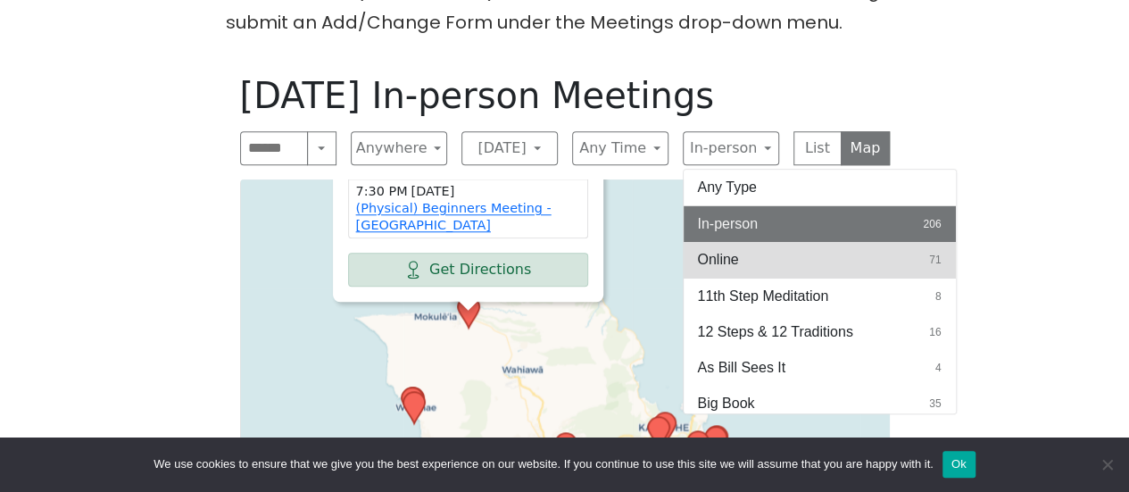
click at [773, 258] on button "Online 71" at bounding box center [819, 260] width 272 height 36
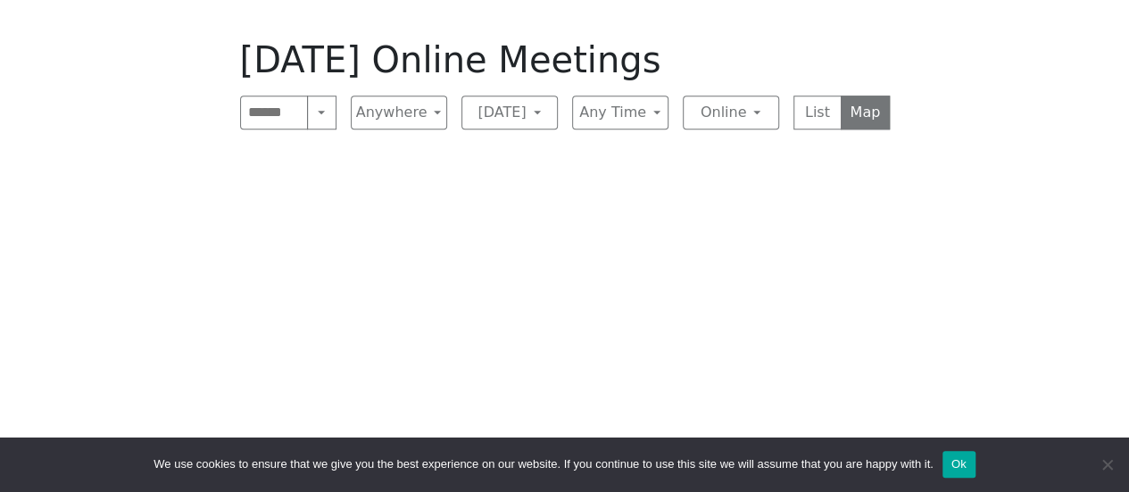
scroll to position [691, 0]
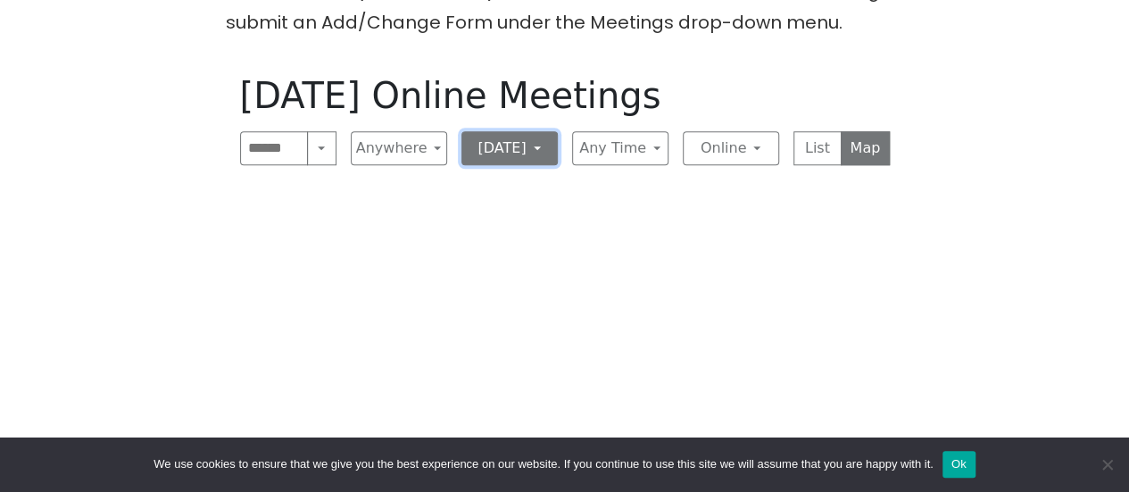
click at [537, 147] on button "[DATE]" at bounding box center [509, 148] width 96 height 34
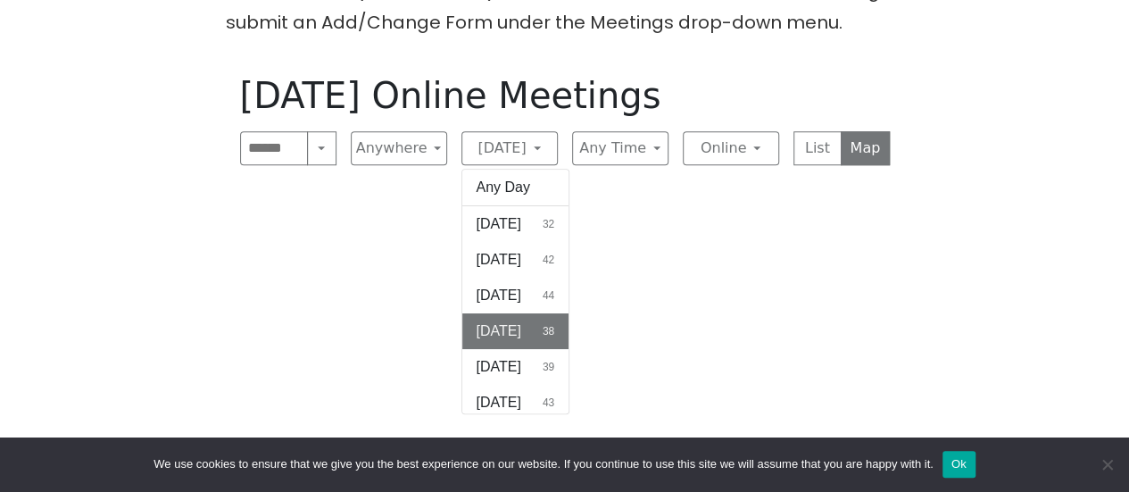
click at [541, 352] on button "[DATE] 39" at bounding box center [515, 367] width 107 height 36
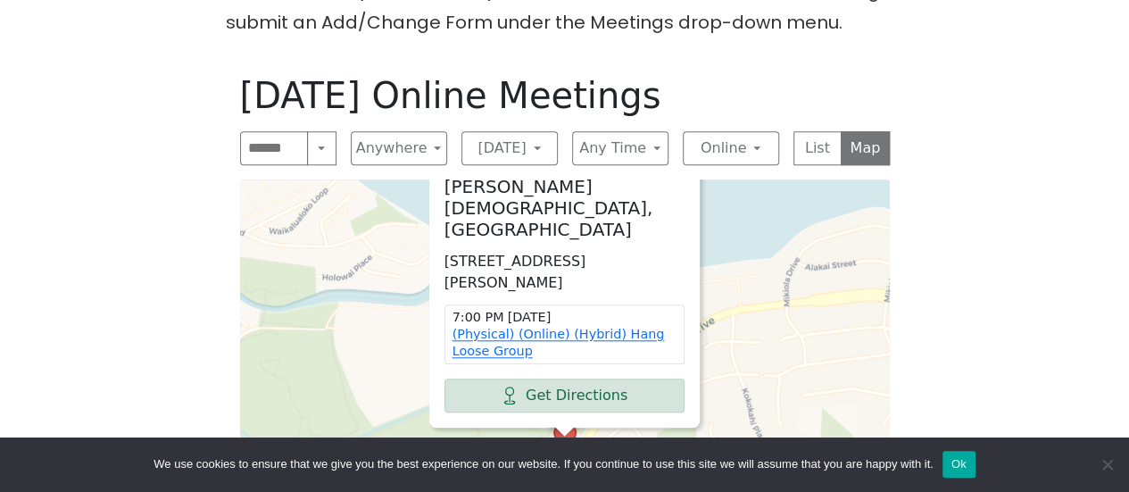
click at [694, 149] on span "×" at bounding box center [699, 138] width 18 height 21
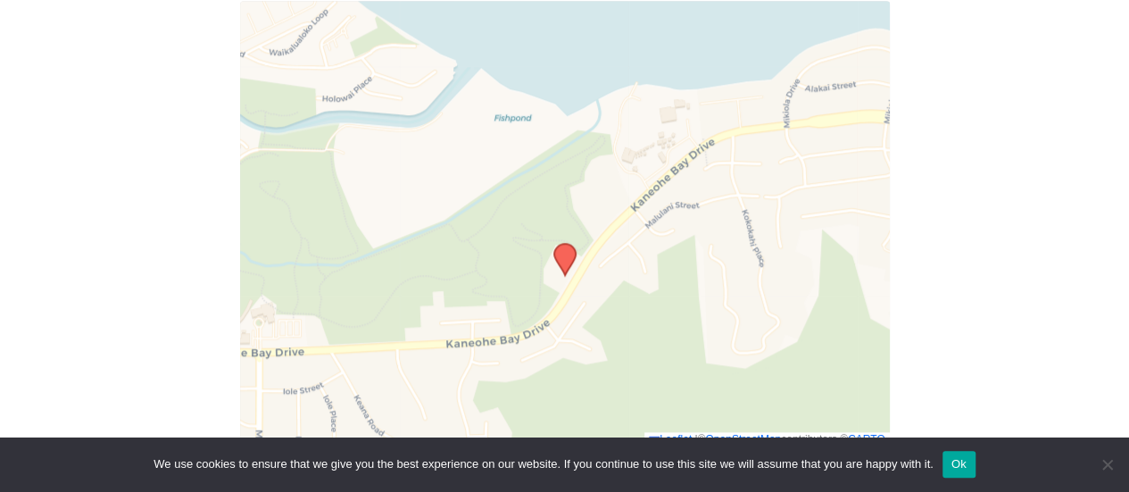
scroll to position [780, 0]
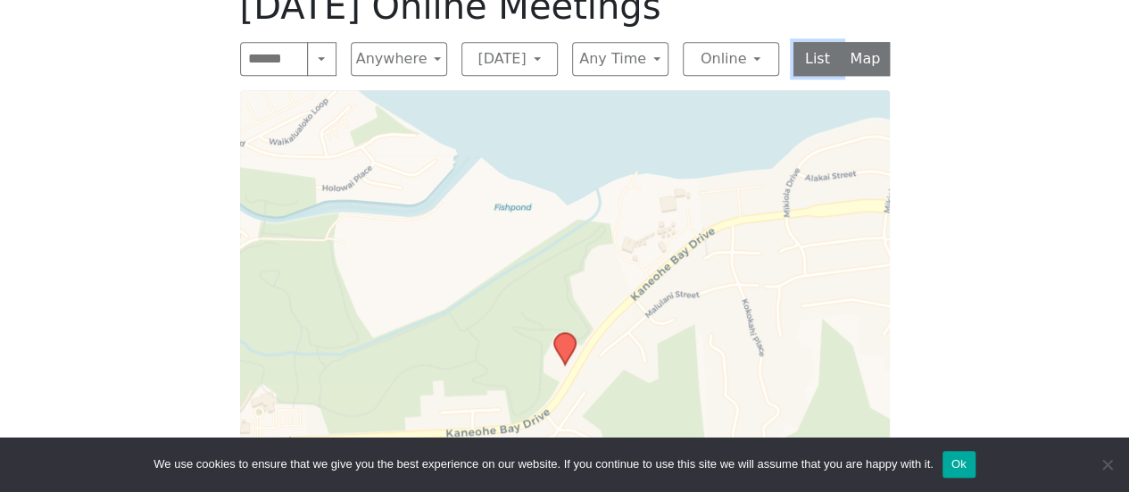
click at [826, 73] on button "List" at bounding box center [817, 59] width 49 height 34
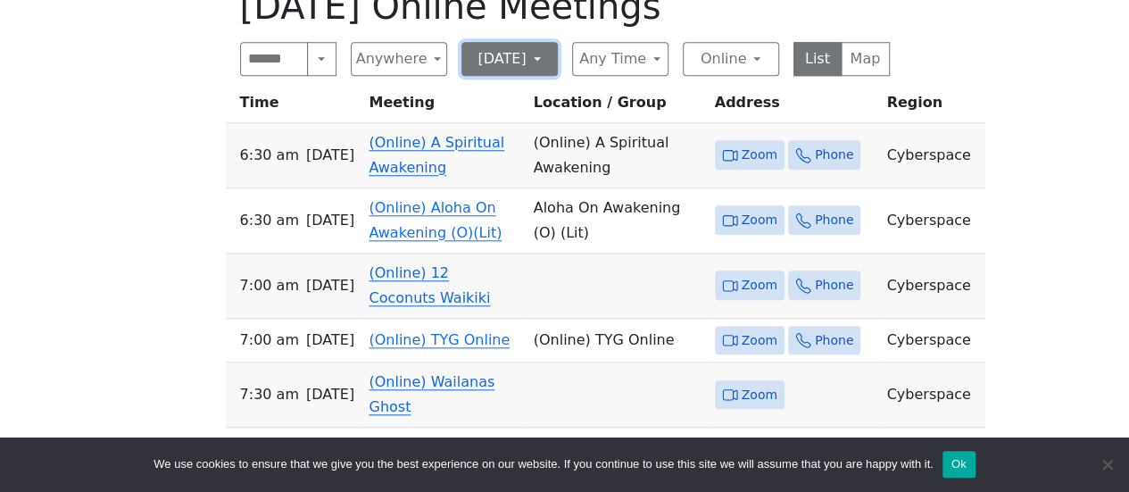
click at [514, 63] on button "[DATE]" at bounding box center [509, 59] width 96 height 34
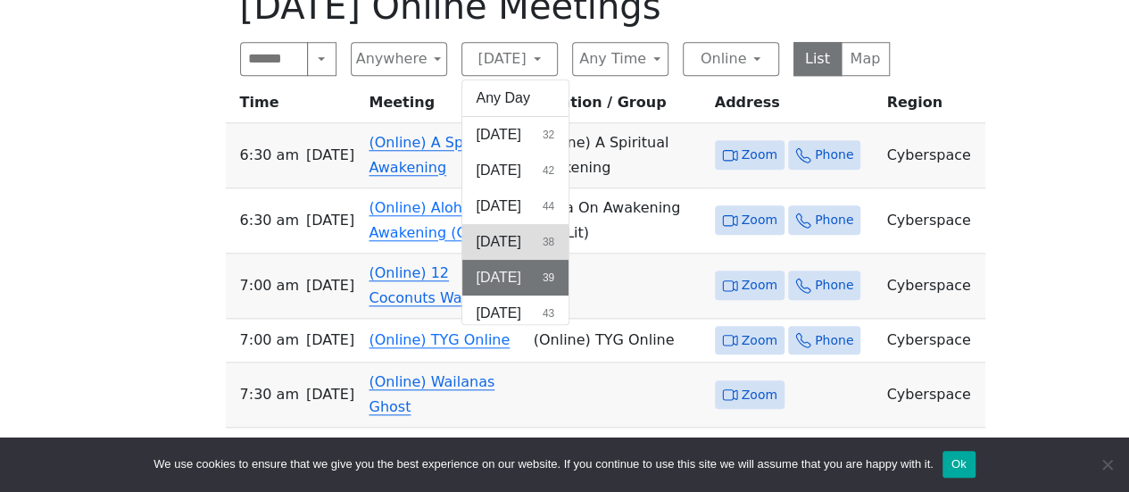
click at [517, 233] on span "[DATE]" at bounding box center [498, 241] width 45 height 21
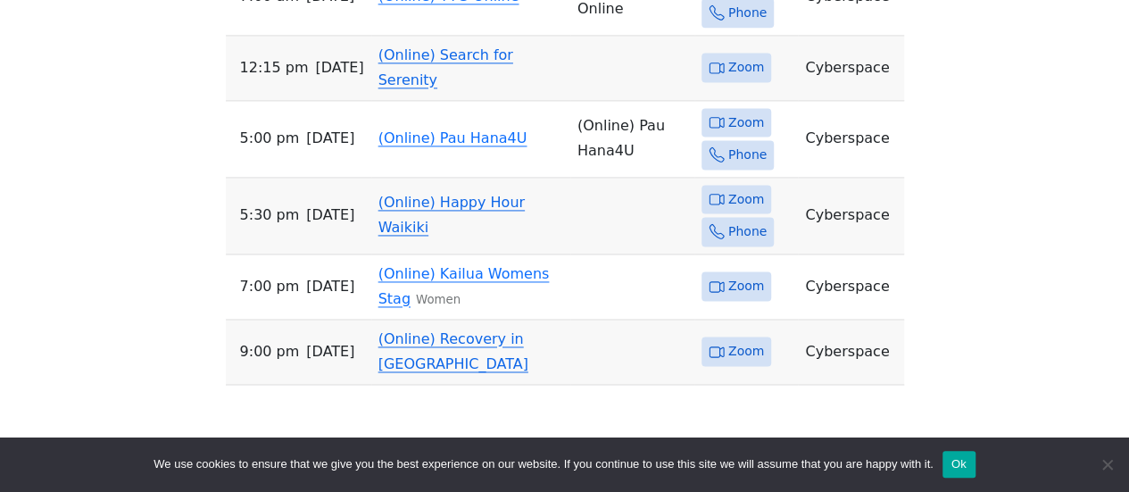
scroll to position [1137, 0]
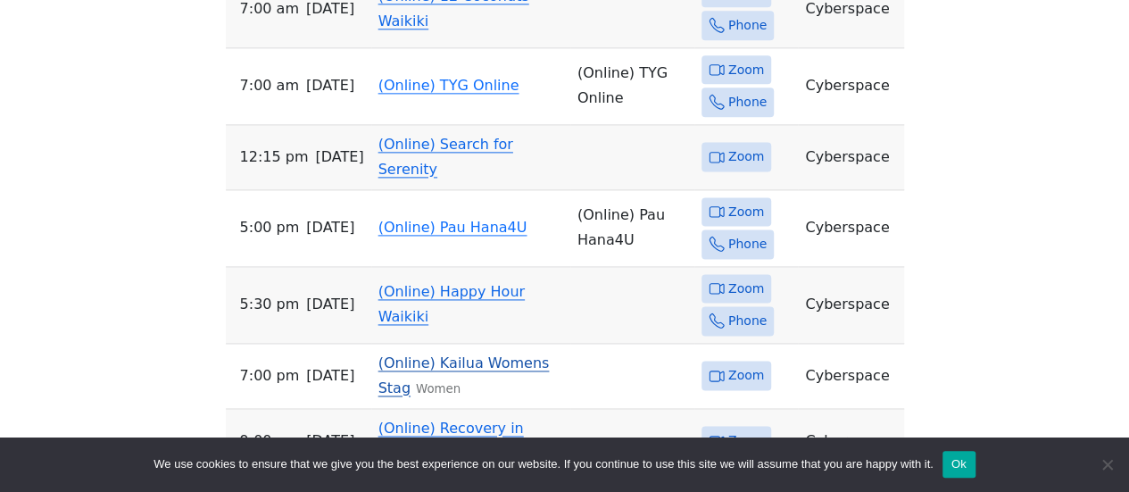
click at [319, 363] on span "[DATE]" at bounding box center [330, 375] width 48 height 25
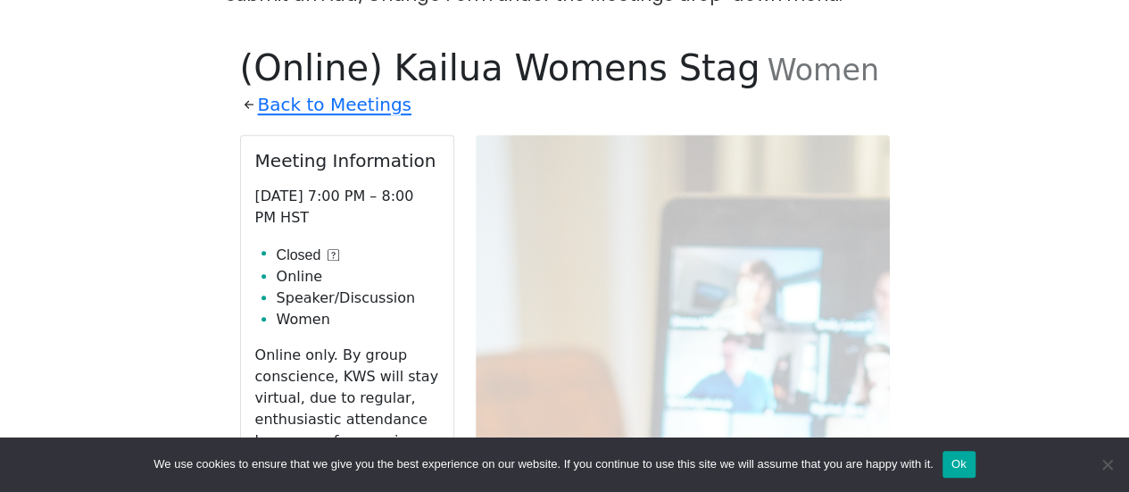
scroll to position [714, 0]
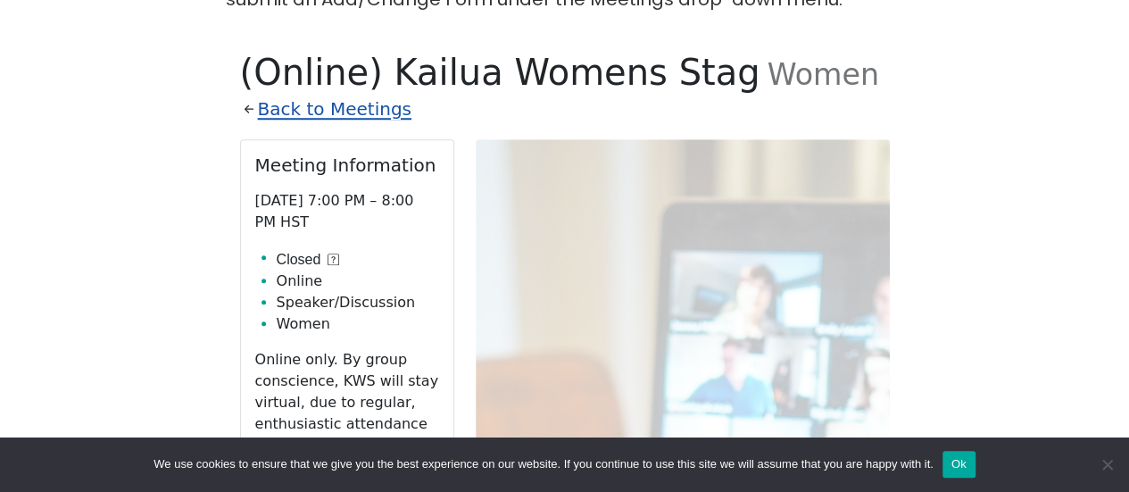
click at [310, 115] on link "Back to Meetings" at bounding box center [334, 109] width 153 height 31
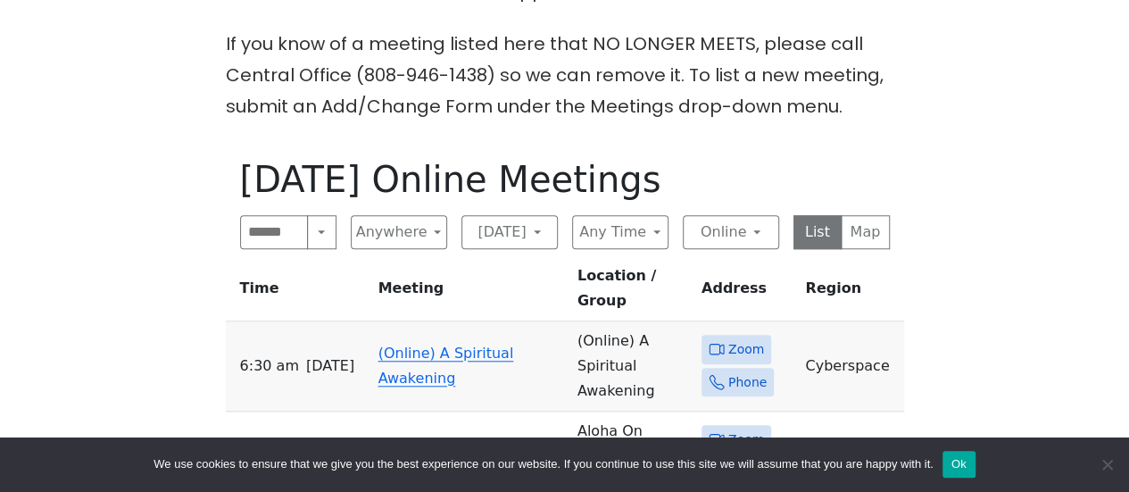
scroll to position [624, 0]
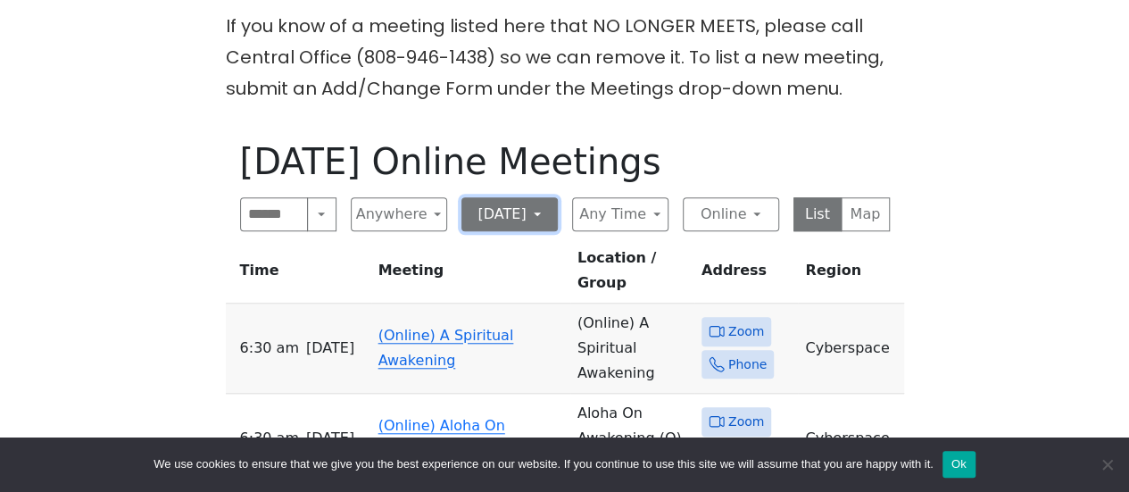
click at [508, 206] on button "[DATE]" at bounding box center [509, 214] width 96 height 34
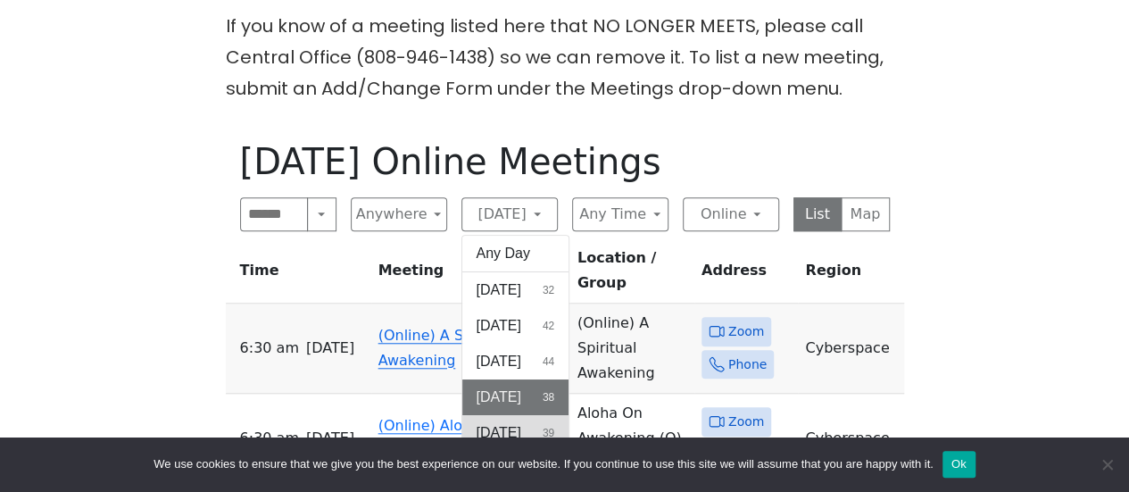
click at [501, 429] on span "[DATE]" at bounding box center [498, 432] width 45 height 21
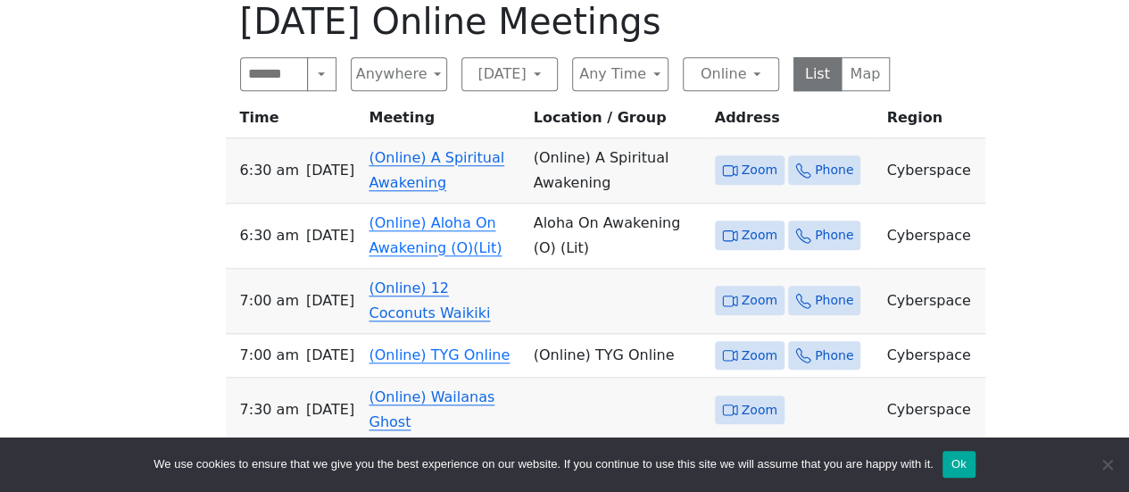
scroll to position [803, 0]
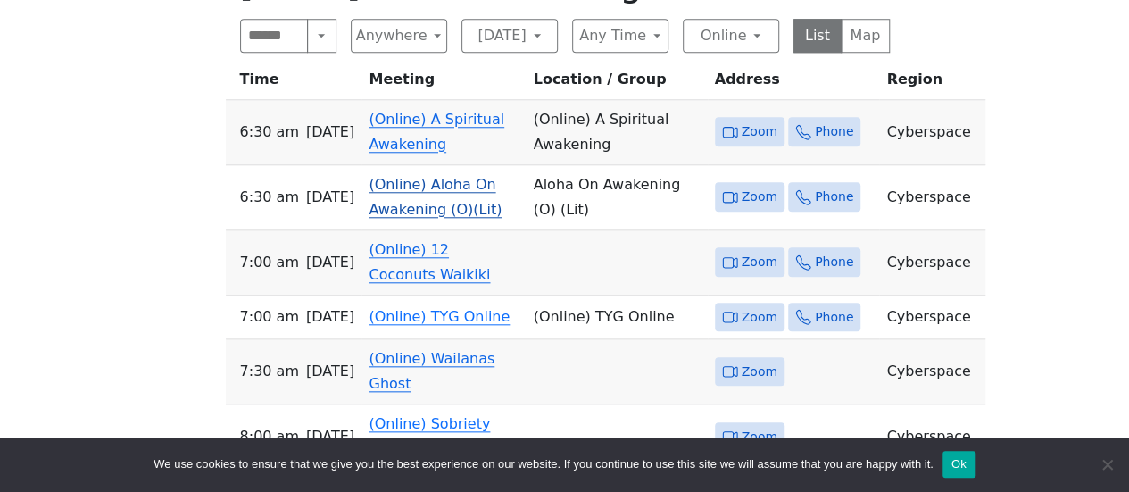
click at [421, 218] on link "(Online) Aloha On Awakening (O)(Lit)" at bounding box center [434, 197] width 133 height 42
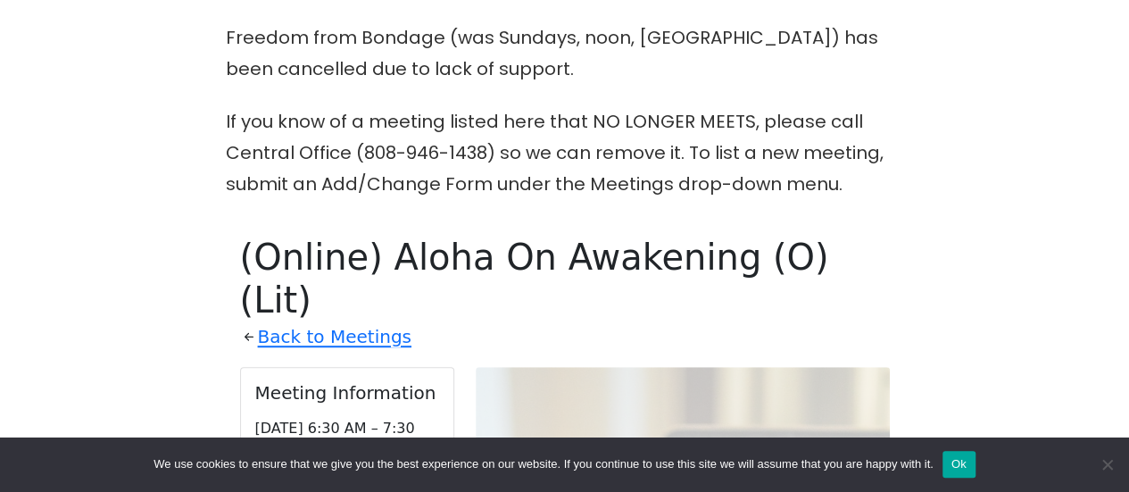
scroll to position [535, 0]
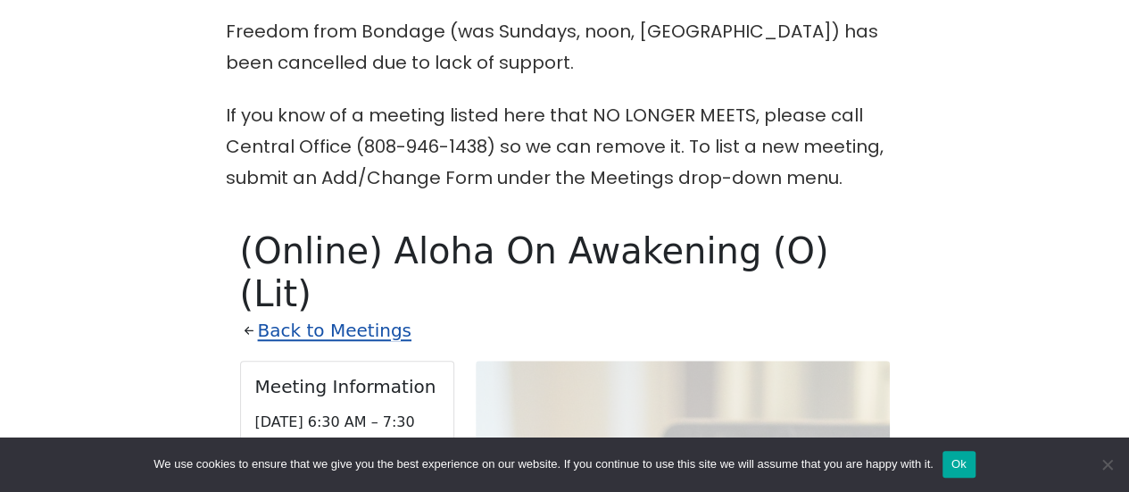
click at [323, 315] on link "Back to Meetings" at bounding box center [334, 330] width 153 height 31
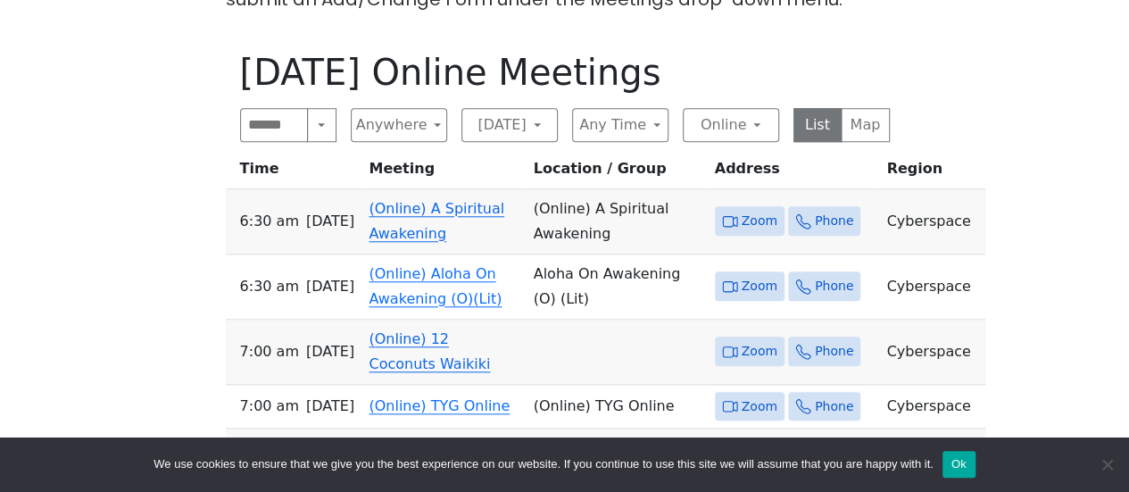
scroll to position [981, 0]
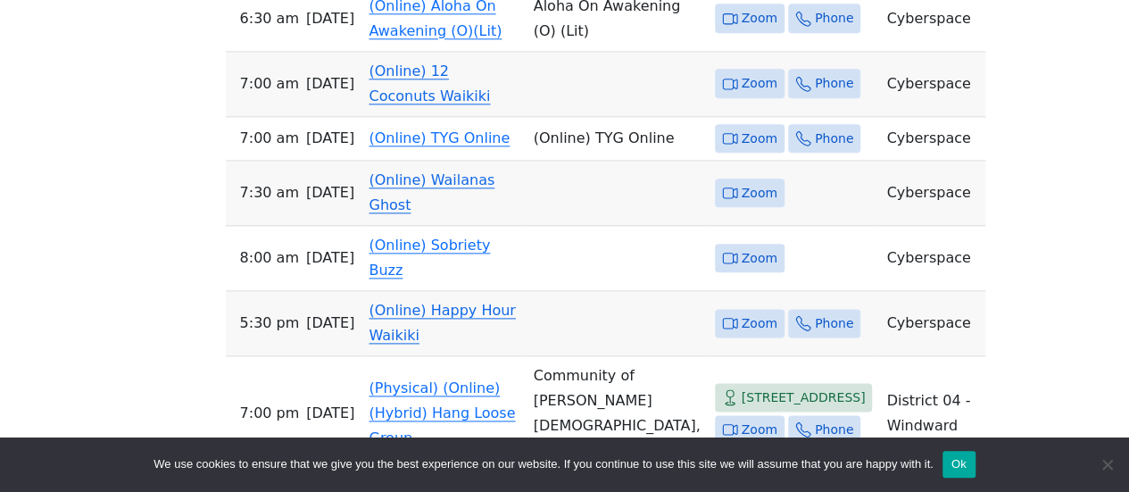
click at [425, 213] on link "(Online) Wailanas Ghost" at bounding box center [431, 192] width 126 height 42
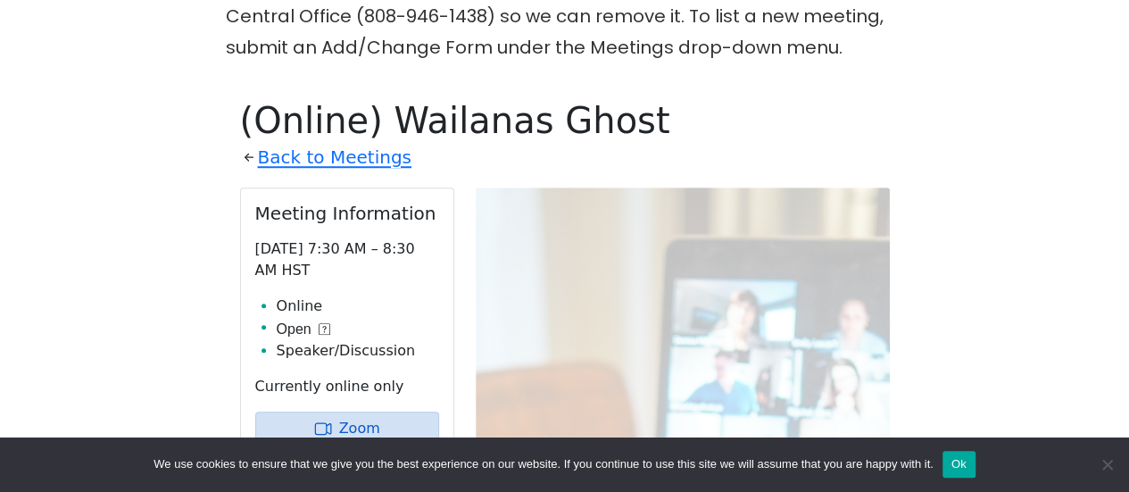
scroll to position [660, 0]
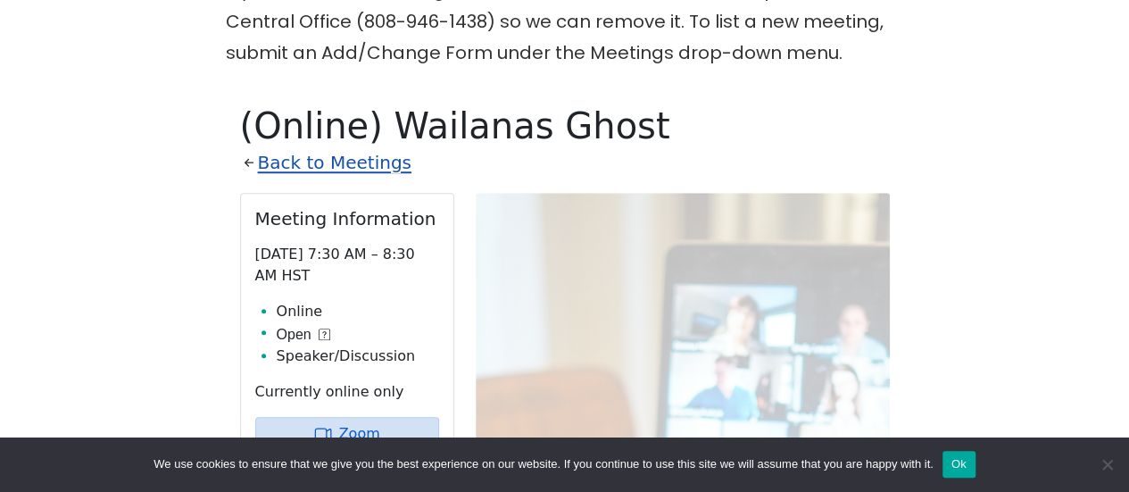
click at [371, 167] on link "Back to Meetings" at bounding box center [334, 162] width 153 height 31
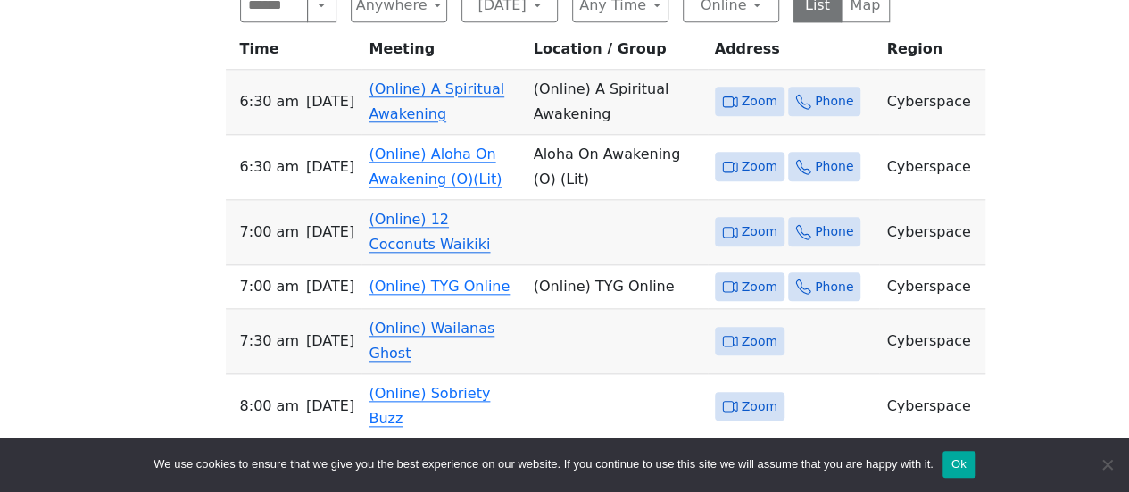
scroll to position [839, 0]
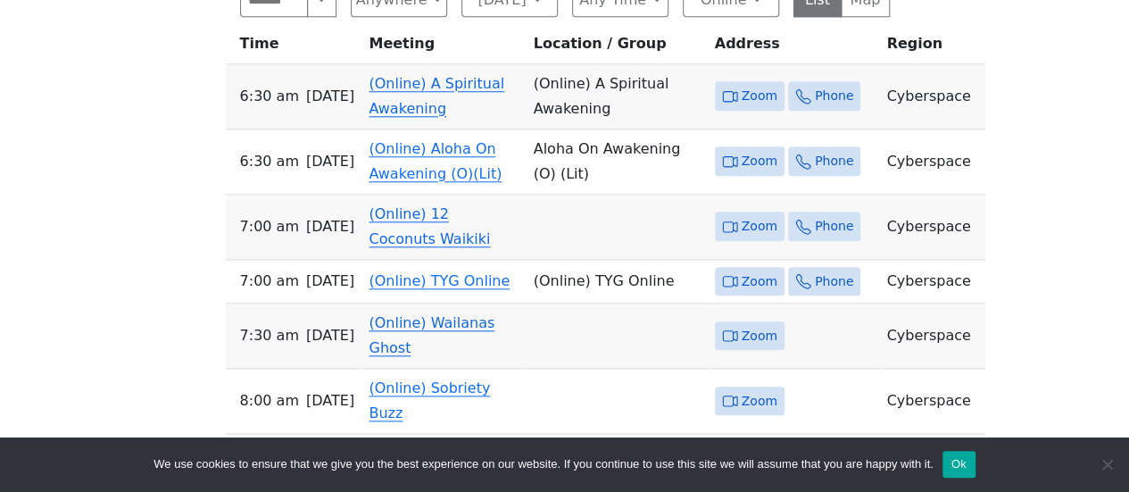
click at [393, 247] on link "(Online) 12 Coconuts Waikiki" at bounding box center [428, 226] width 121 height 42
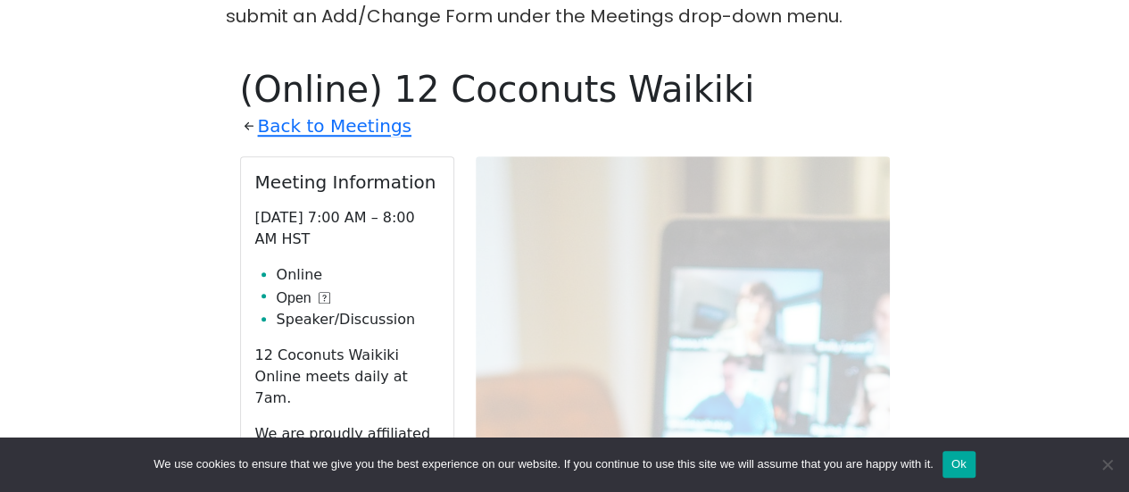
scroll to position [660, 0]
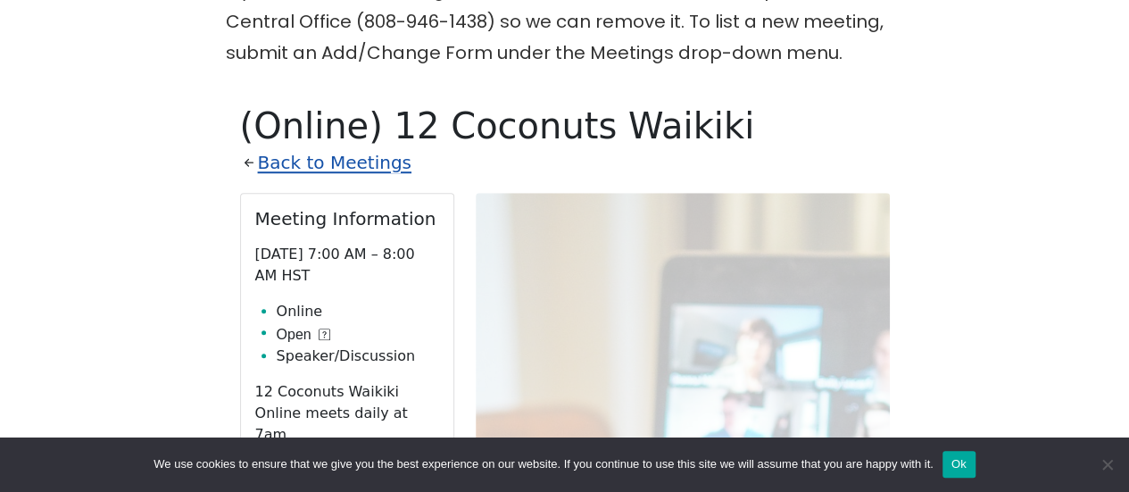
click at [344, 160] on link "Back to Meetings" at bounding box center [334, 162] width 153 height 31
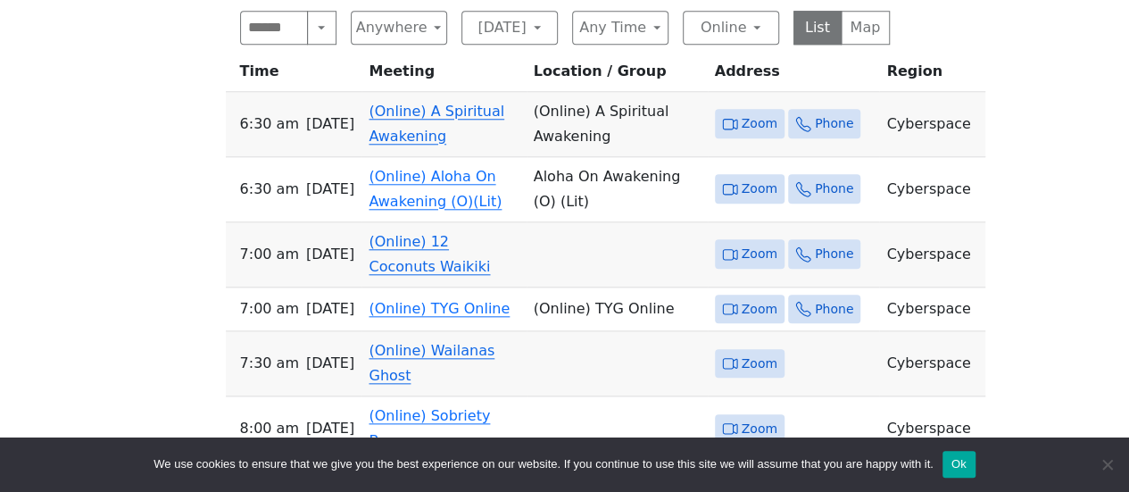
scroll to position [839, 0]
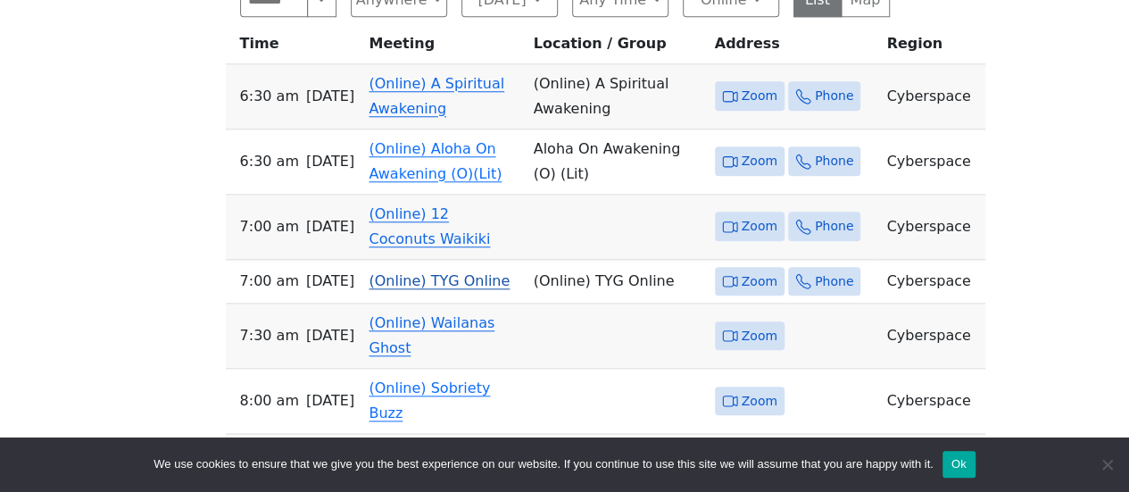
click at [418, 289] on link "(Online) TYG Online" at bounding box center [438, 280] width 141 height 17
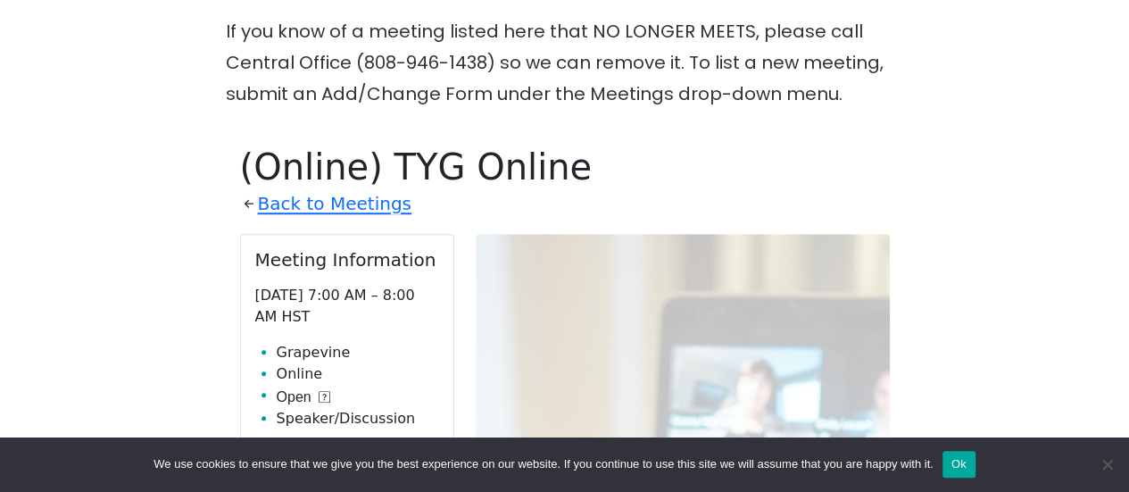
scroll to position [660, 0]
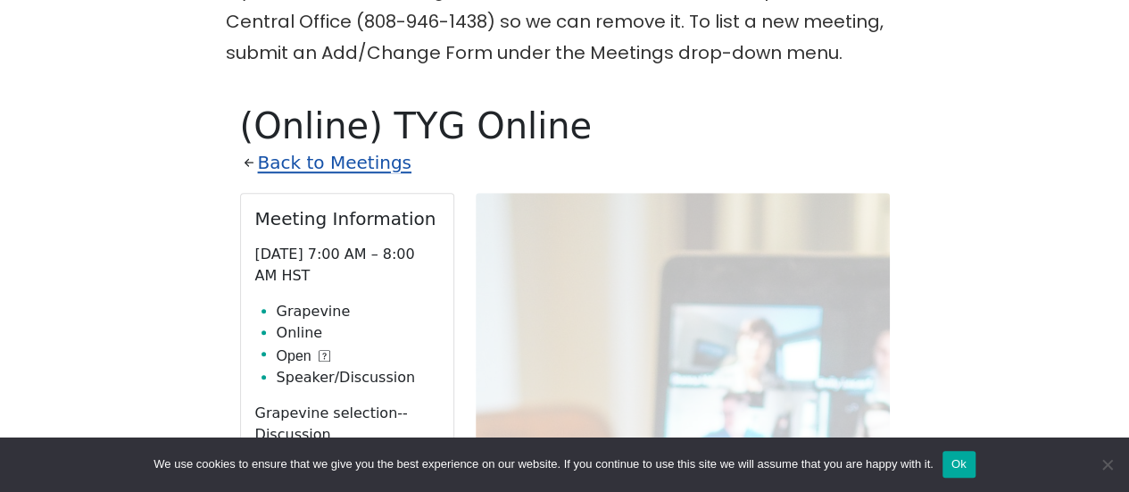
click at [280, 156] on link "Back to Meetings" at bounding box center [334, 162] width 153 height 31
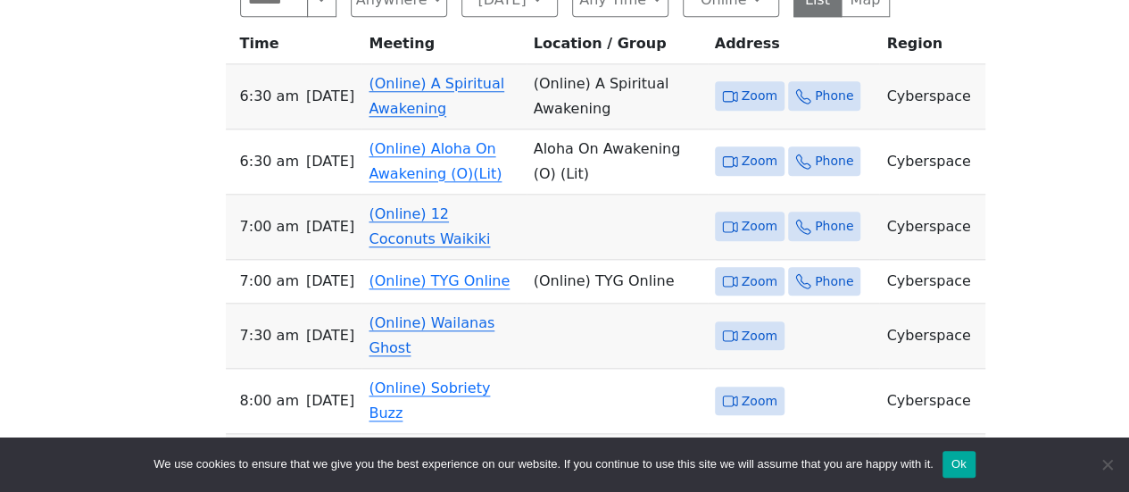
scroll to position [749, 0]
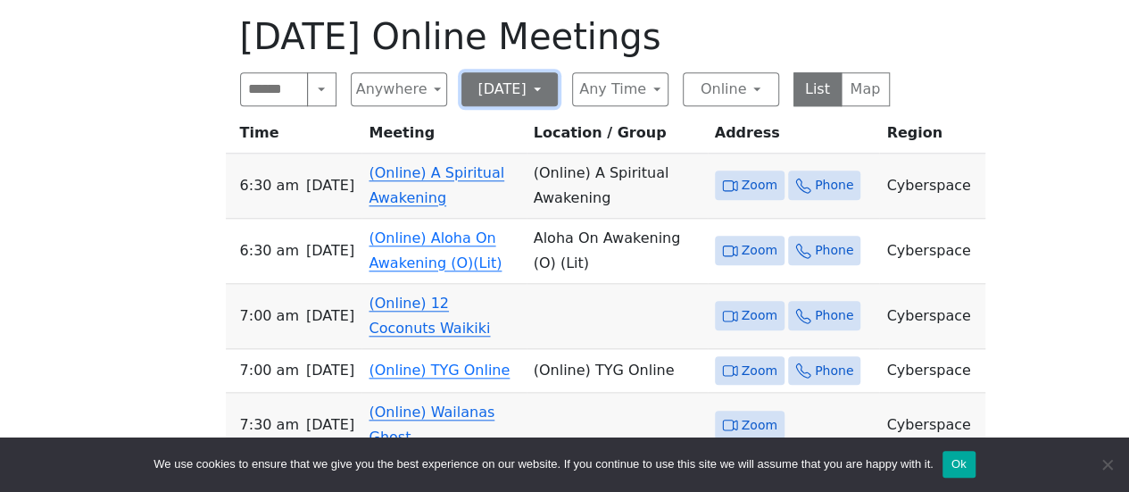
click at [505, 80] on button "[DATE]" at bounding box center [509, 89] width 96 height 34
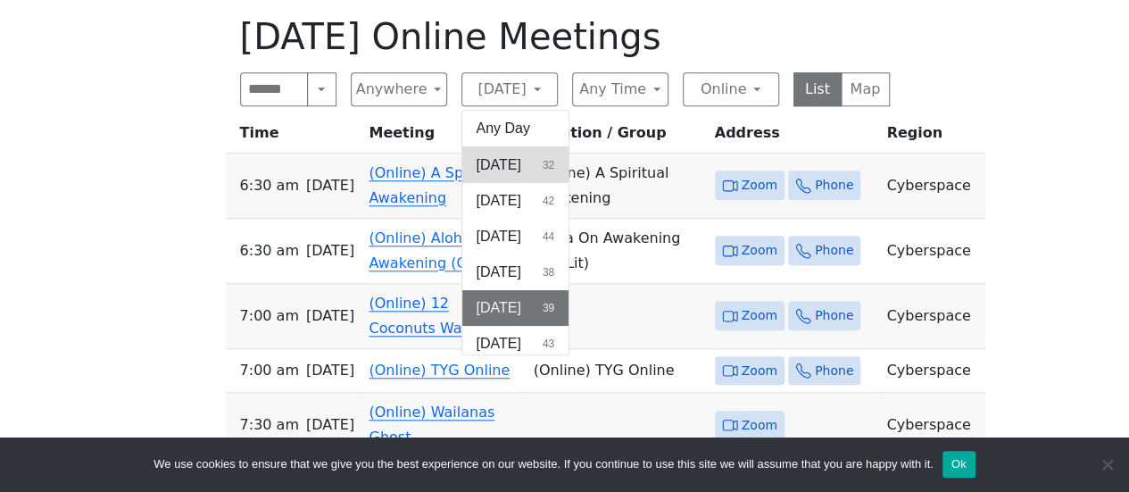
click at [547, 172] on button "[DATE] 32" at bounding box center [515, 165] width 107 height 36
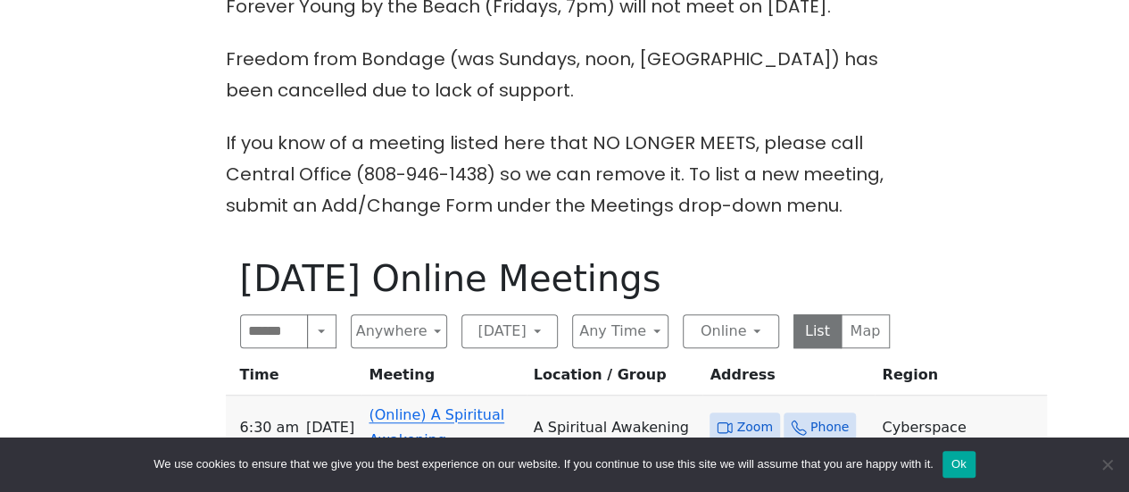
scroll to position [535, 0]
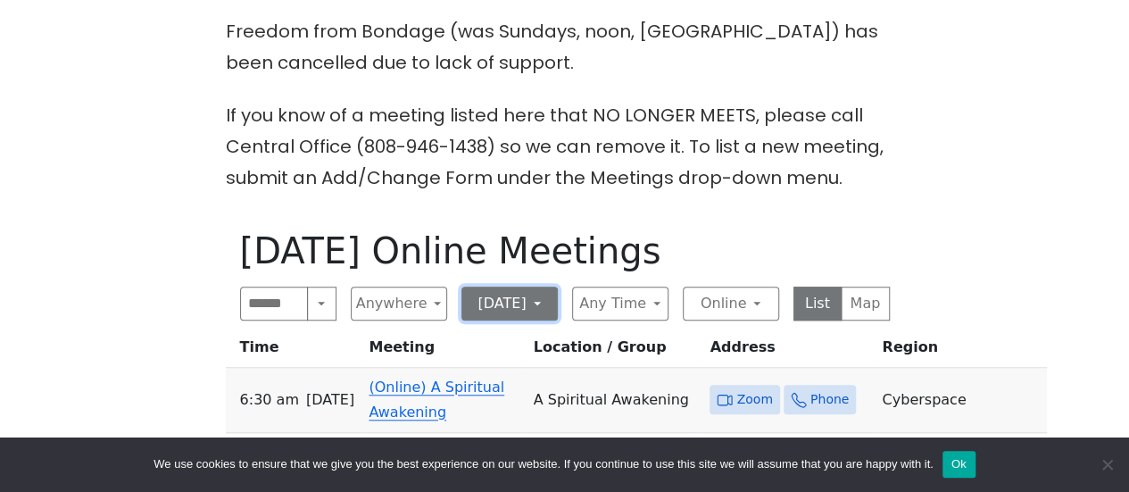
click at [516, 294] on button "[DATE]" at bounding box center [509, 303] width 96 height 34
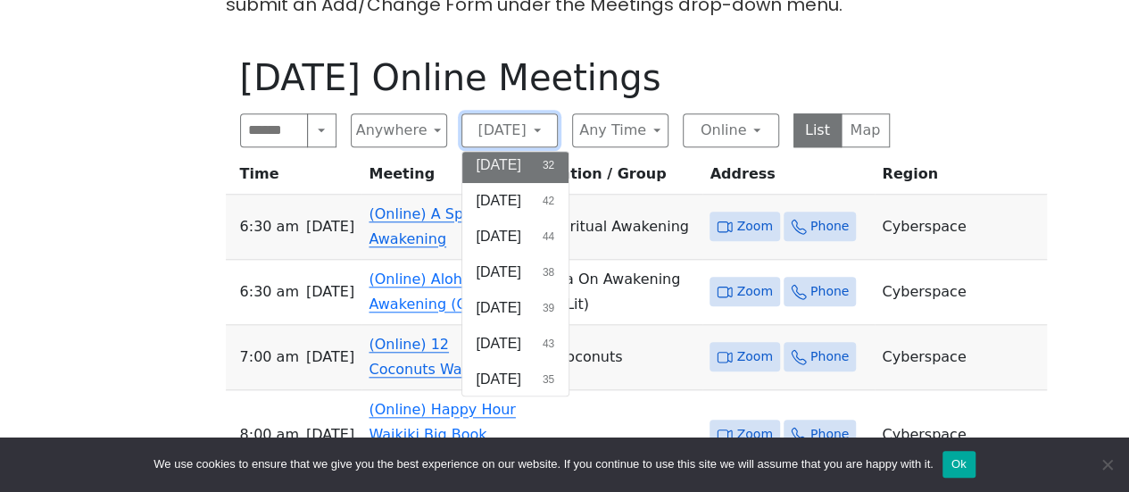
scroll to position [714, 0]
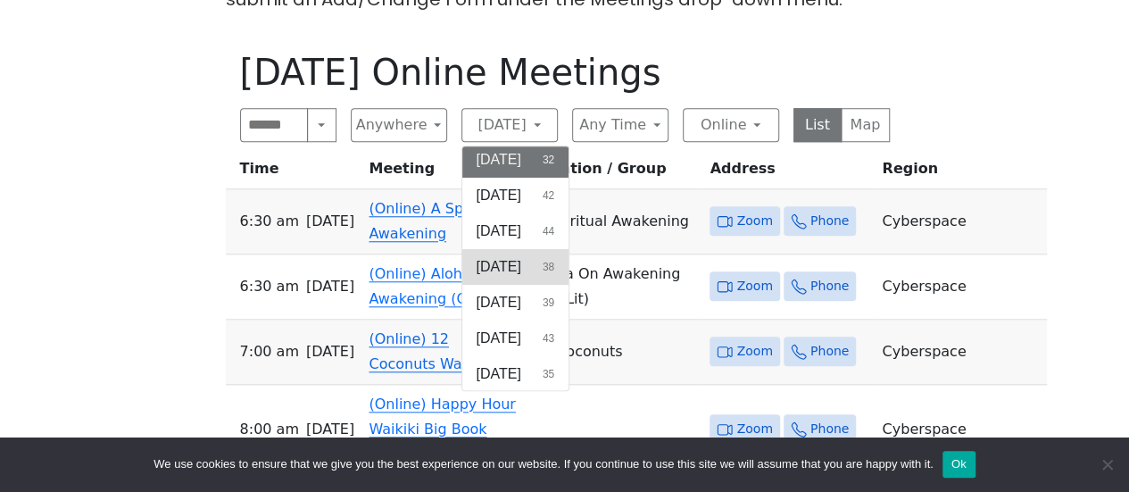
click at [569, 266] on button "[DATE] 38" at bounding box center [515, 267] width 107 height 36
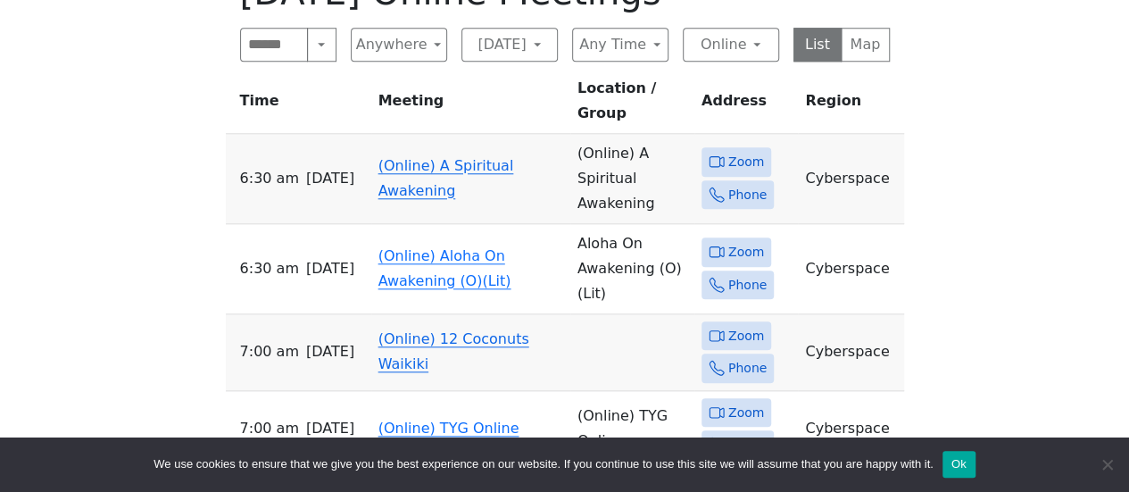
scroll to position [981, 0]
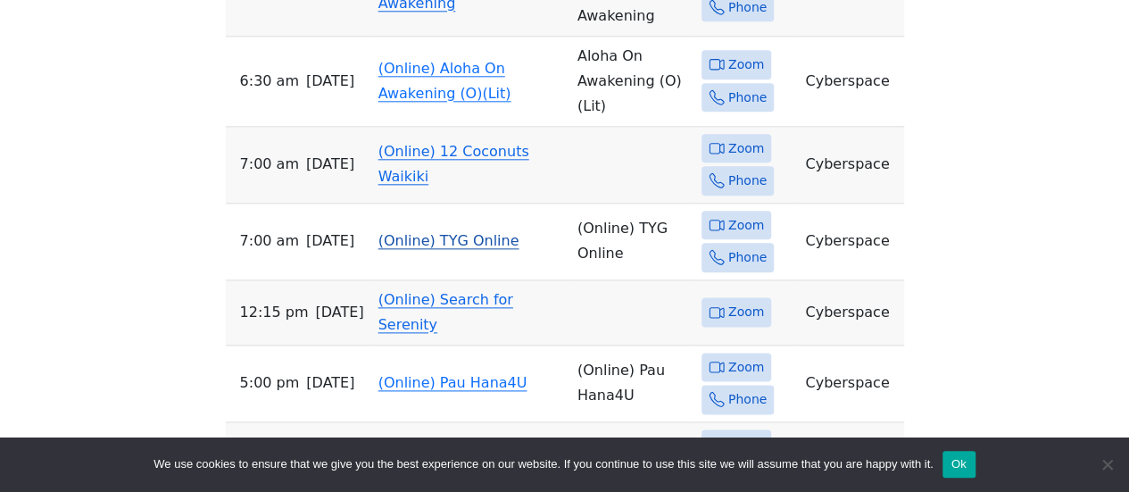
click at [326, 228] on span "[DATE]" at bounding box center [330, 240] width 48 height 25
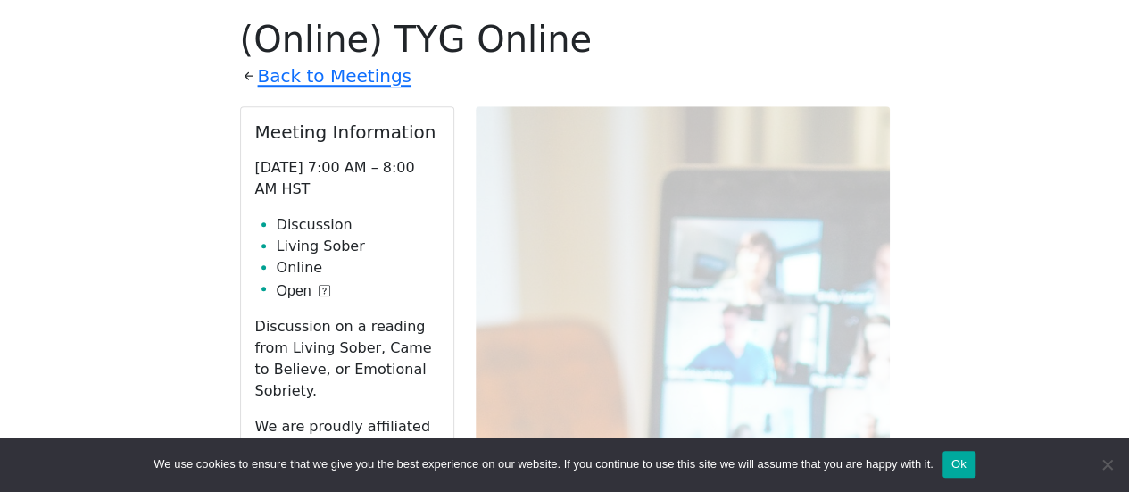
scroll to position [660, 0]
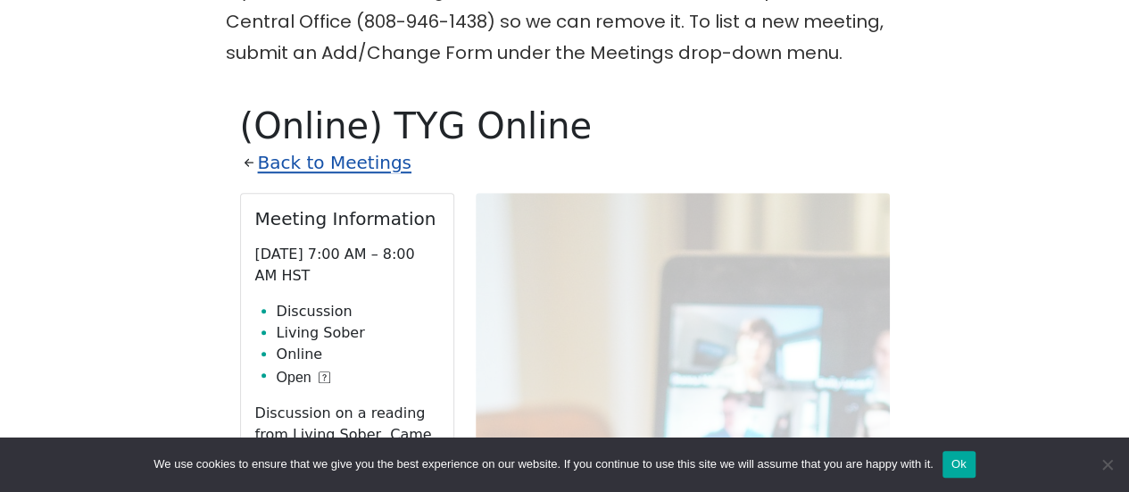
click at [314, 156] on link "Back to Meetings" at bounding box center [334, 162] width 153 height 31
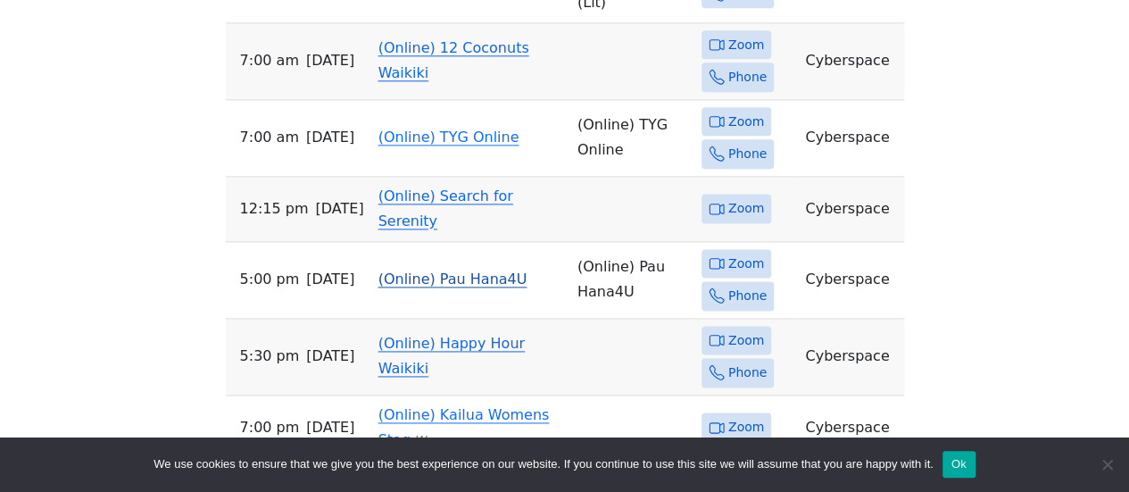
scroll to position [1106, 0]
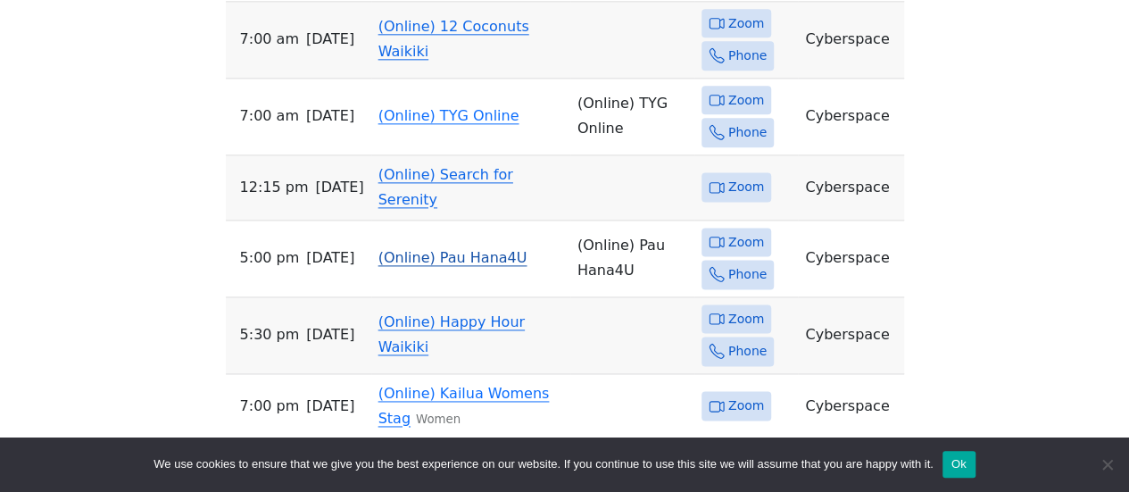
click at [488, 249] on link "(Online) Pau Hana4U" at bounding box center [452, 257] width 149 height 17
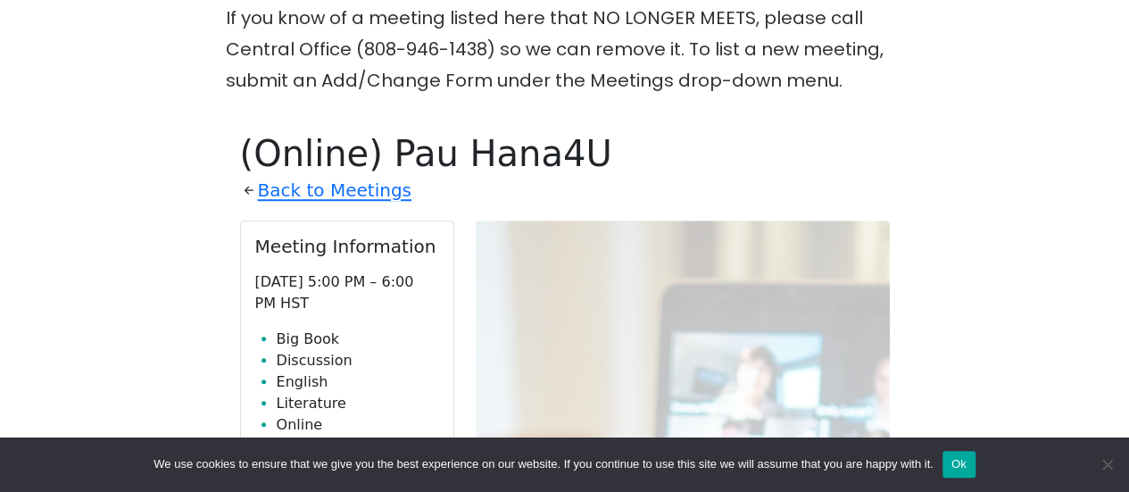
scroll to position [660, 0]
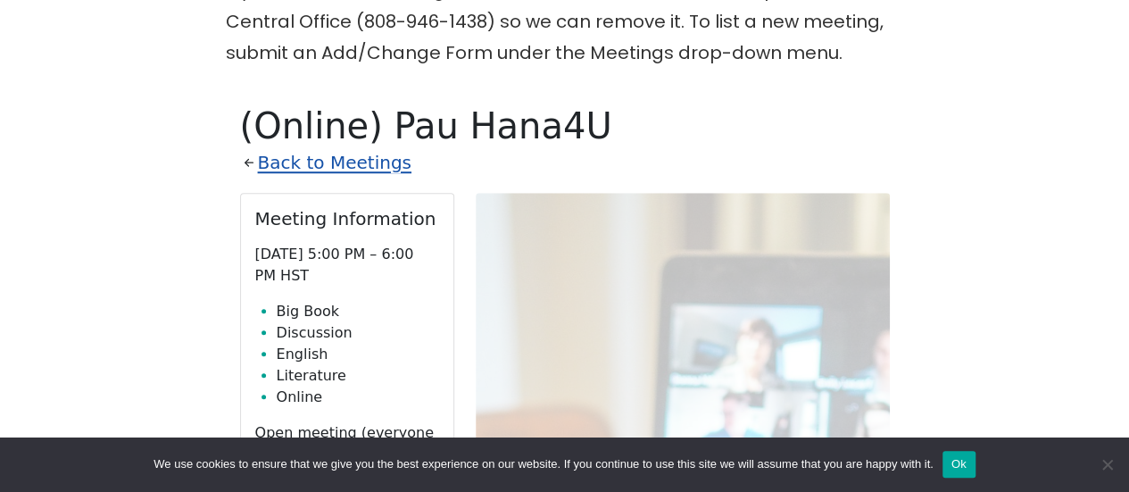
click at [309, 160] on link "Back to Meetings" at bounding box center [334, 162] width 153 height 31
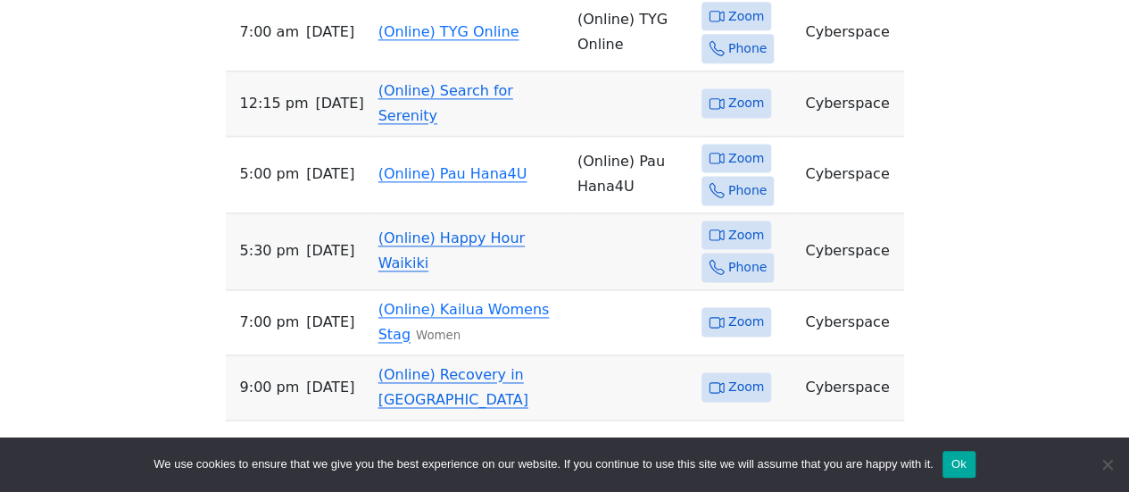
scroll to position [1195, 0]
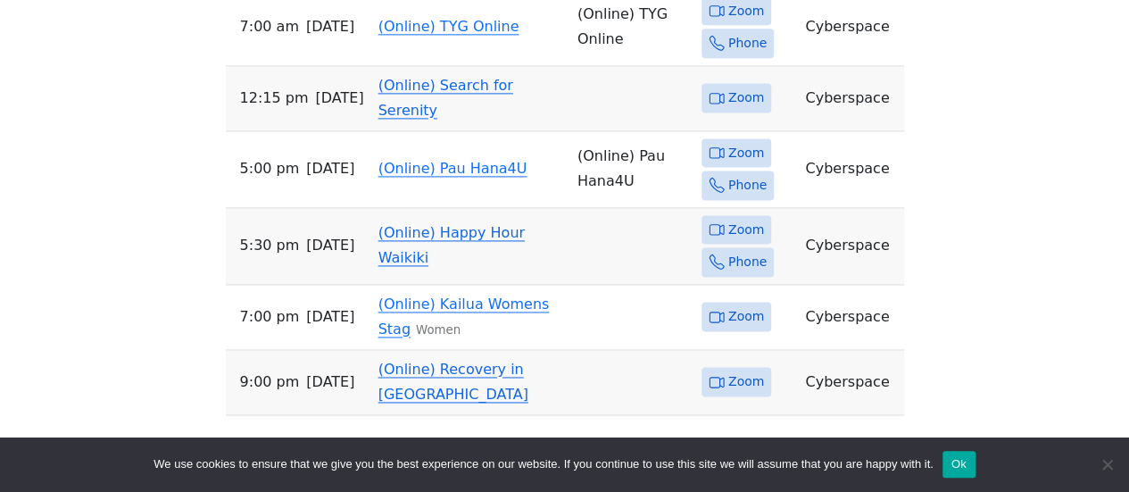
click at [415, 224] on link "(Online) Happy Hour Waikiki" at bounding box center [451, 245] width 146 height 42
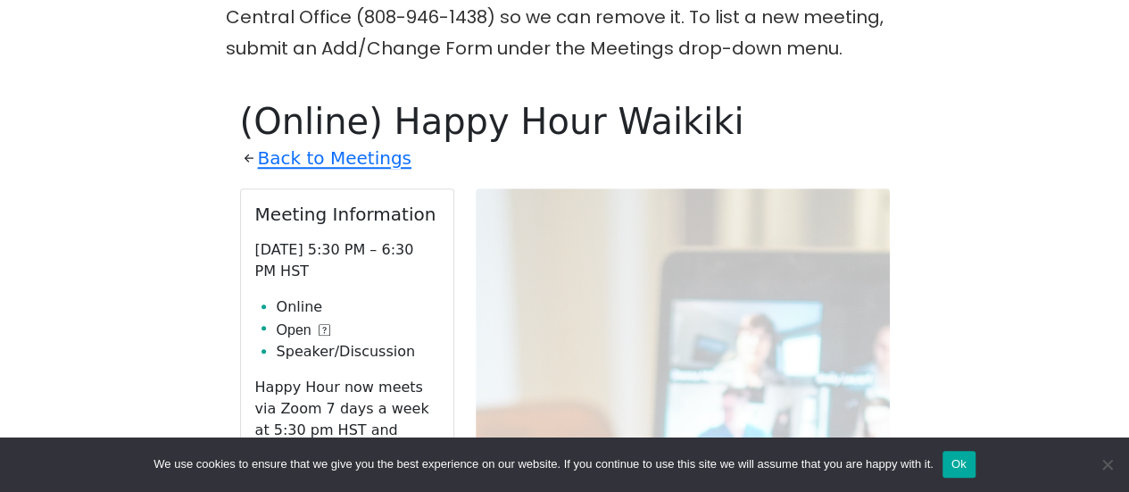
scroll to position [660, 0]
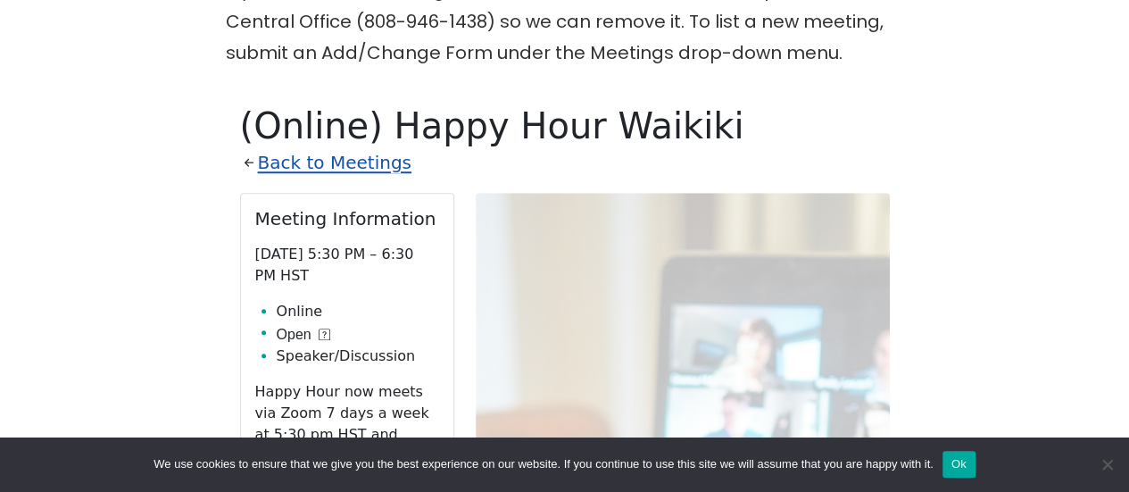
click at [316, 163] on link "Back to Meetings" at bounding box center [334, 162] width 153 height 31
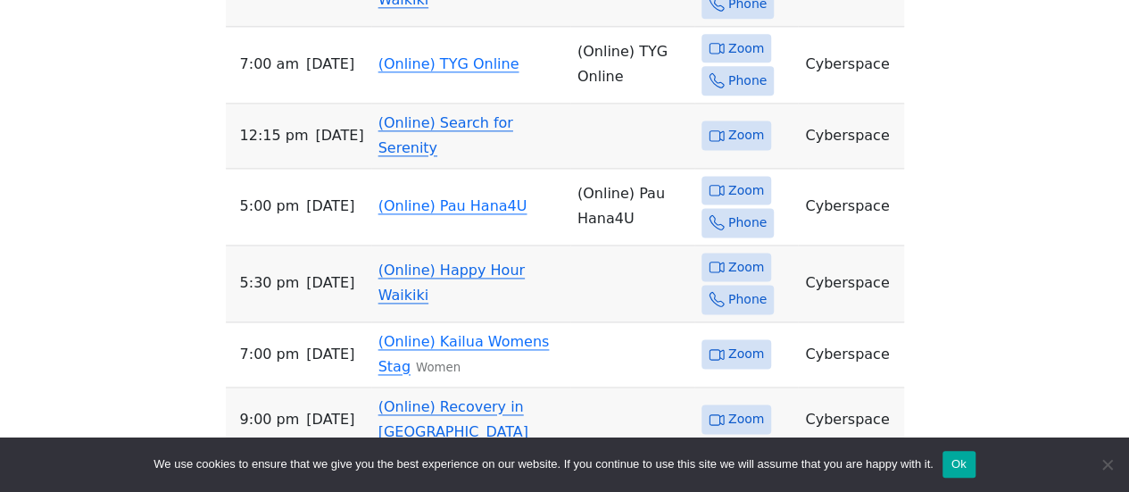
scroll to position [1195, 0]
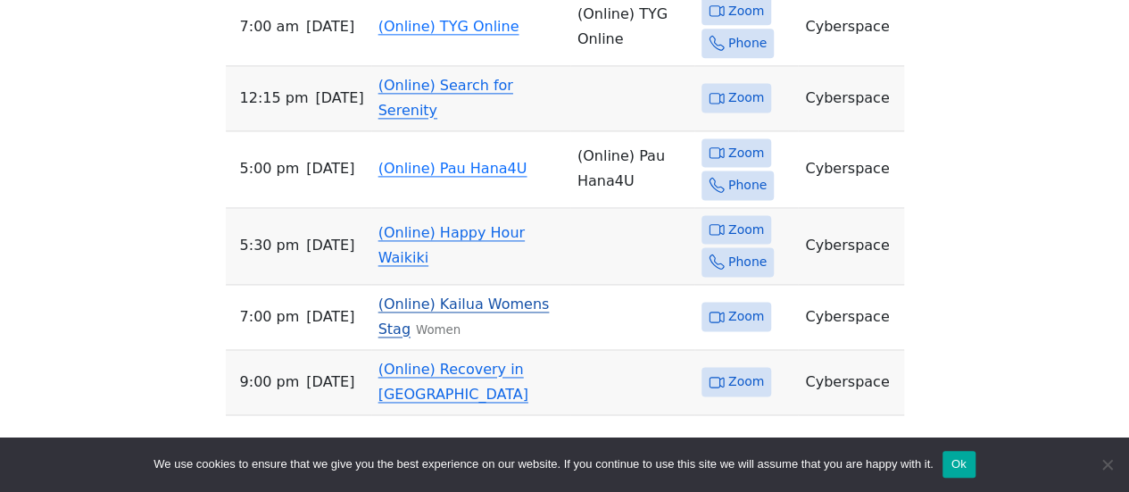
click at [484, 295] on link "(Online) Kailua Womens Stag" at bounding box center [463, 316] width 171 height 42
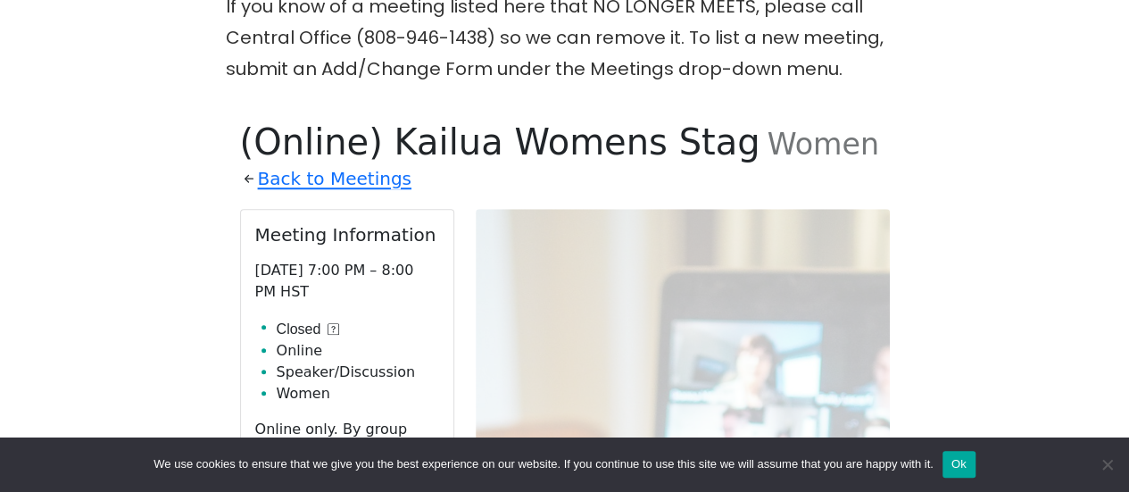
scroll to position [482, 0]
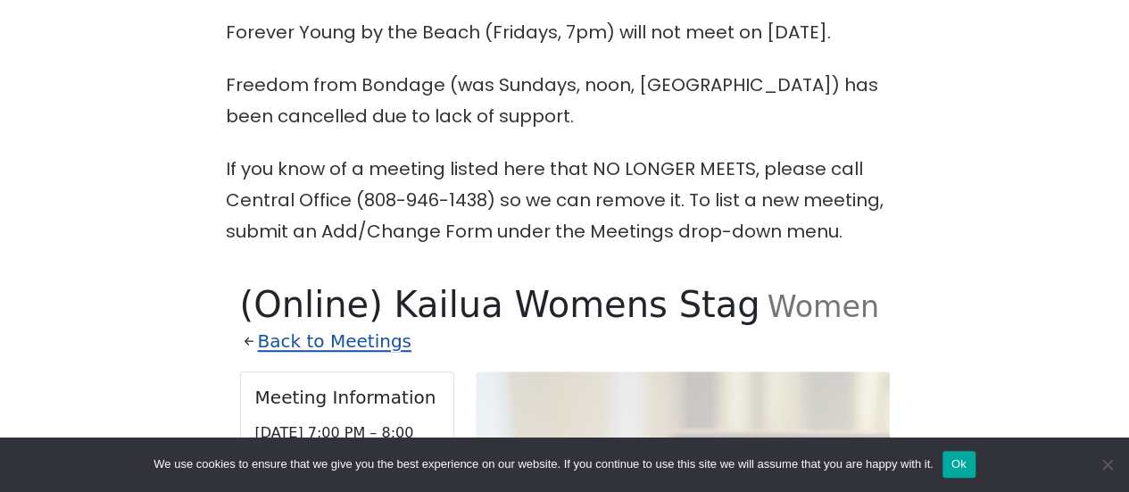
click at [307, 344] on link "Back to Meetings" at bounding box center [334, 341] width 153 height 31
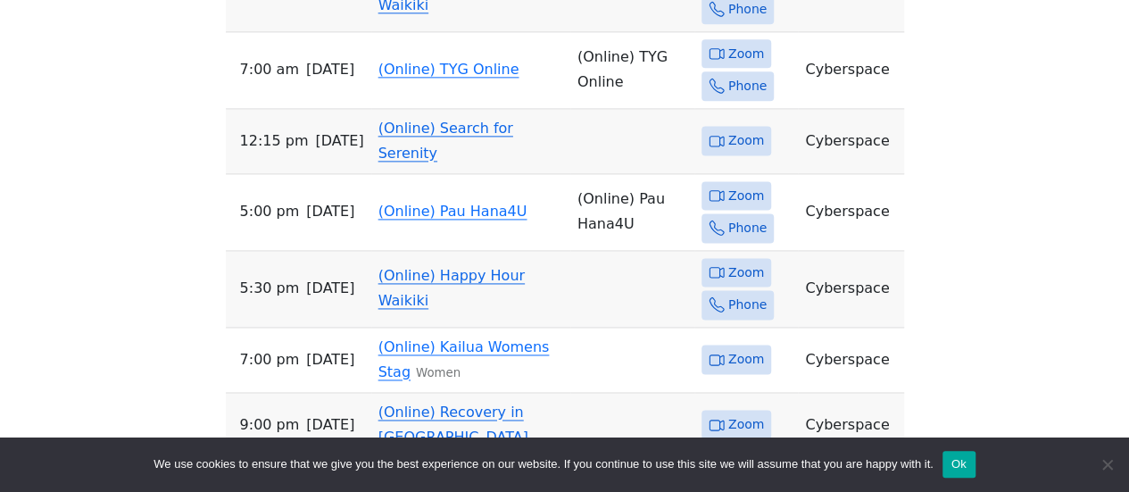
scroll to position [1195, 0]
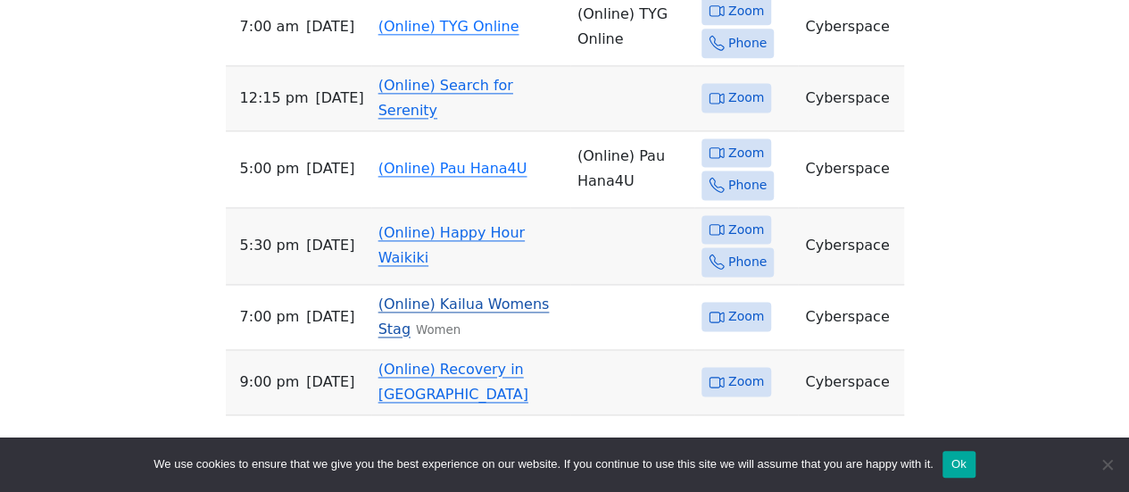
click at [505, 295] on link "(Online) Kailua Womens Stag" at bounding box center [463, 316] width 171 height 42
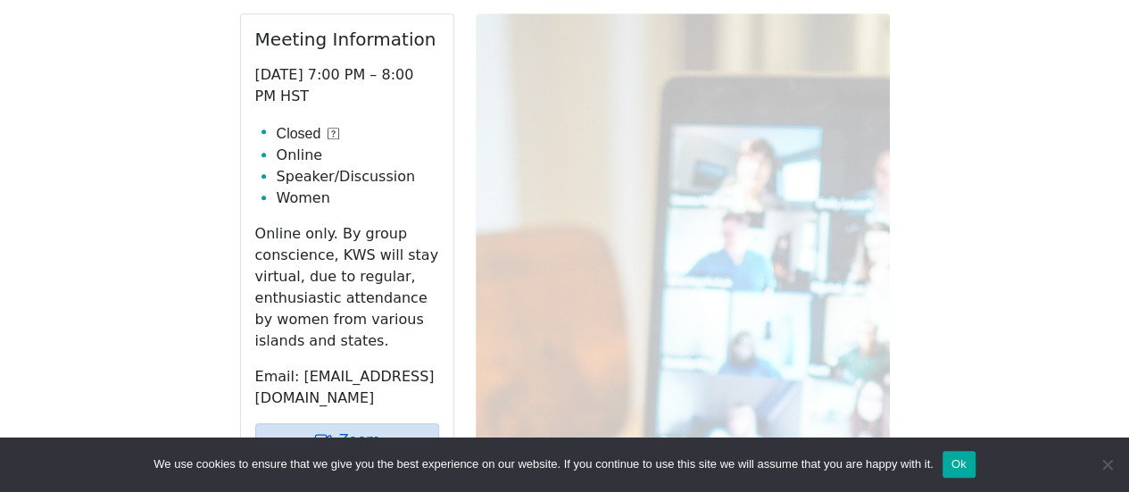
scroll to position [839, 0]
